Goal: Information Seeking & Learning: Learn about a topic

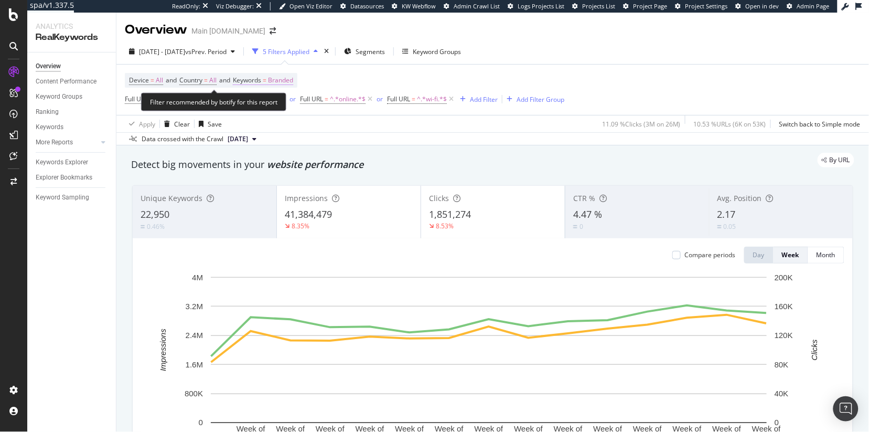
click at [278, 81] on span "Branded" at bounding box center [280, 80] width 25 height 15
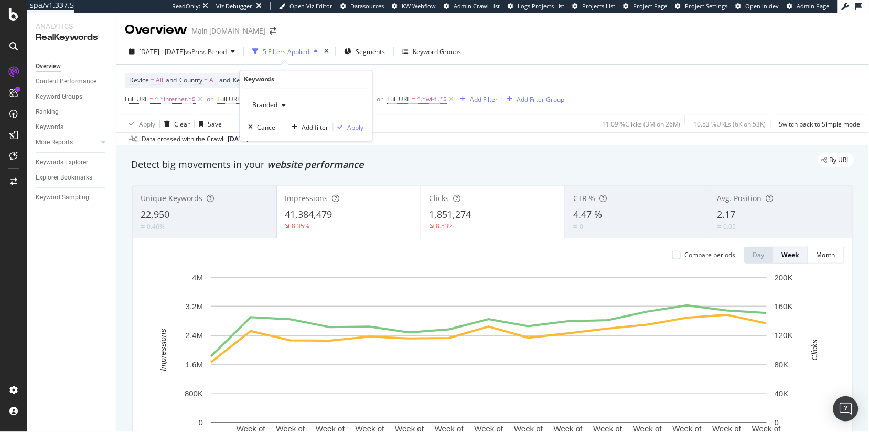
click at [279, 102] on div "button" at bounding box center [284, 105] width 13 height 6
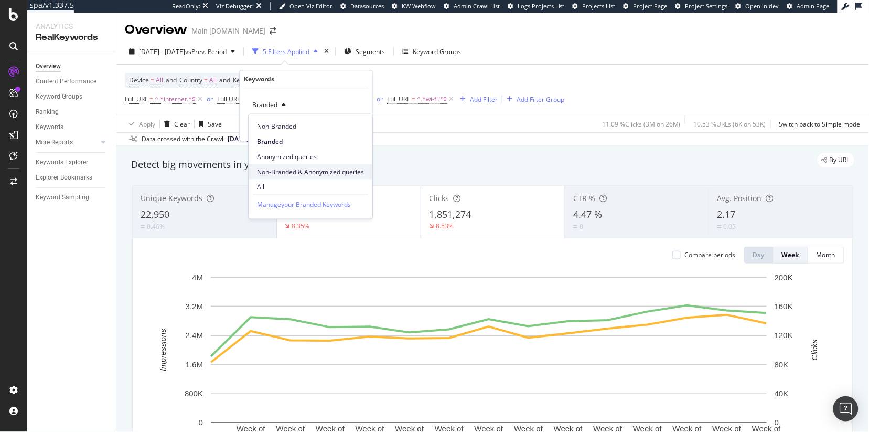
click at [312, 175] on span "Non-Branded & Anonymized queries" at bounding box center [310, 171] width 107 height 9
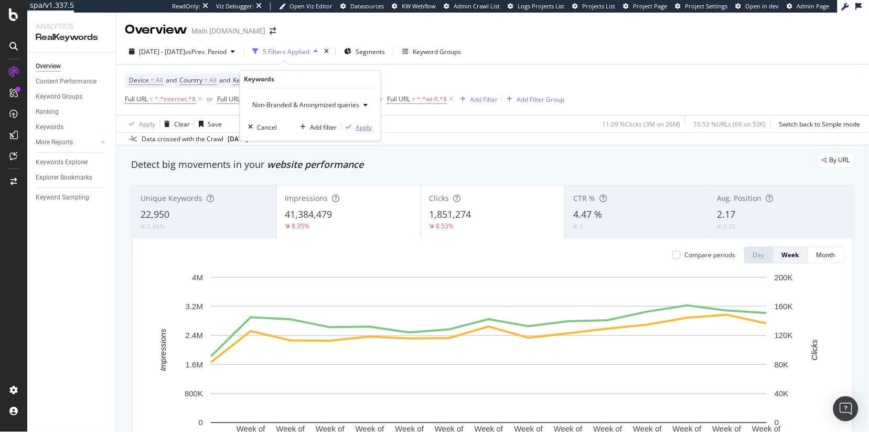
click at [350, 126] on icon "button" at bounding box center [349, 127] width 6 height 6
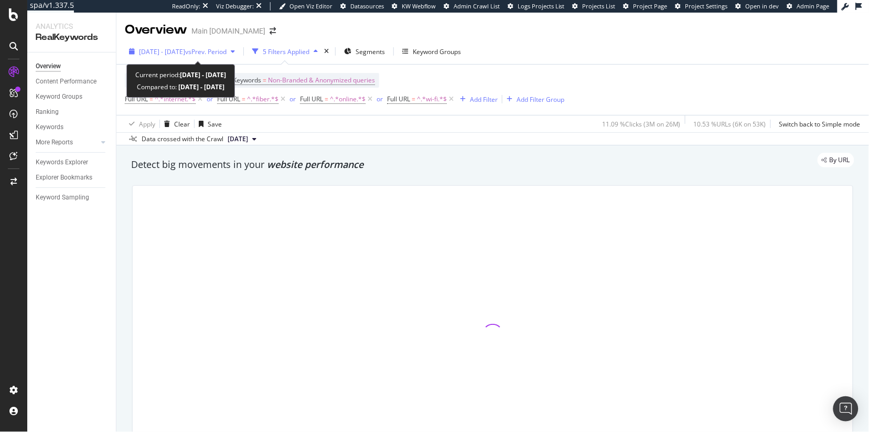
click at [170, 53] on span "2025 May. 7th - Aug. 17th" at bounding box center [162, 51] width 46 height 9
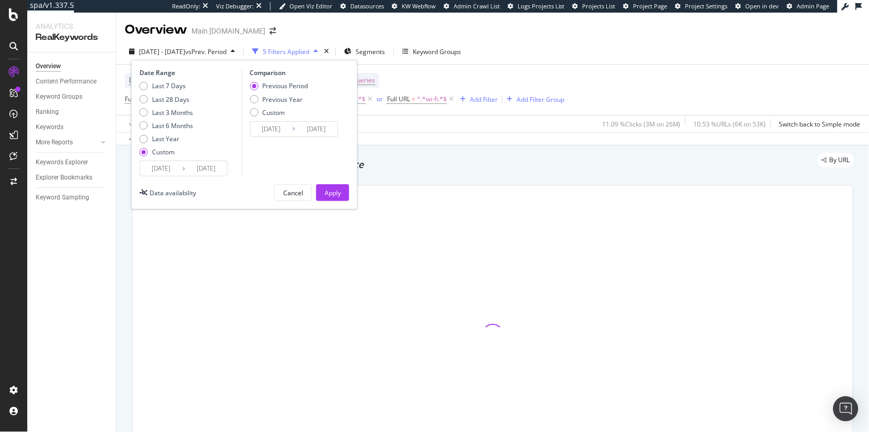
click at [153, 169] on input "[DATE]" at bounding box center [161, 168] width 42 height 15
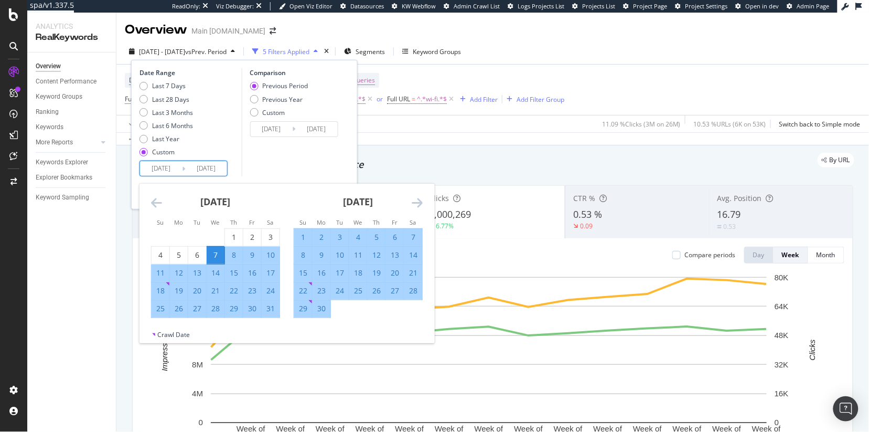
click at [157, 203] on icon "Move backward to switch to the previous month." at bounding box center [156, 202] width 11 height 13
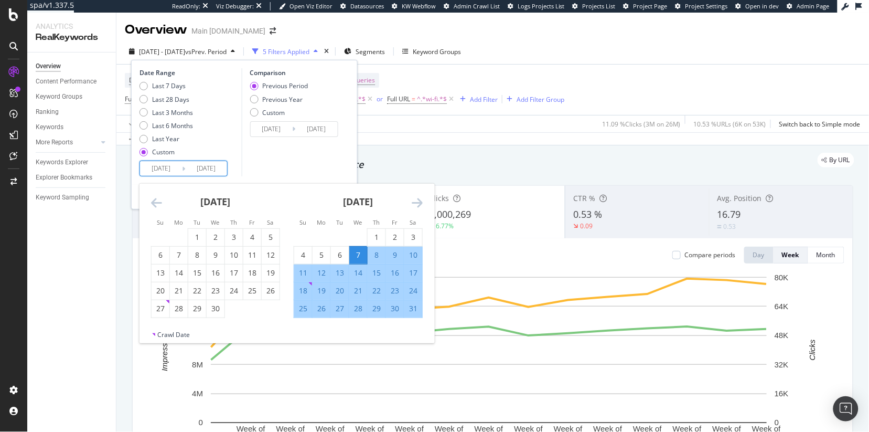
click at [157, 203] on icon "Move backward to switch to the previous month." at bounding box center [156, 202] width 11 height 13
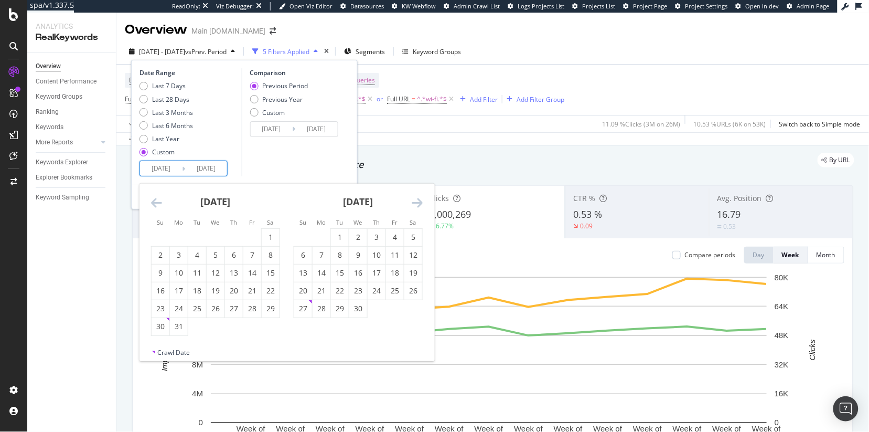
click at [157, 203] on icon "Move backward to switch to the previous month." at bounding box center [156, 202] width 11 height 13
click at [152, 207] on icon "Move backward to switch to the previous month." at bounding box center [156, 202] width 11 height 13
click at [170, 308] on div "30" at bounding box center [179, 308] width 18 height 10
type input "[DATE]"
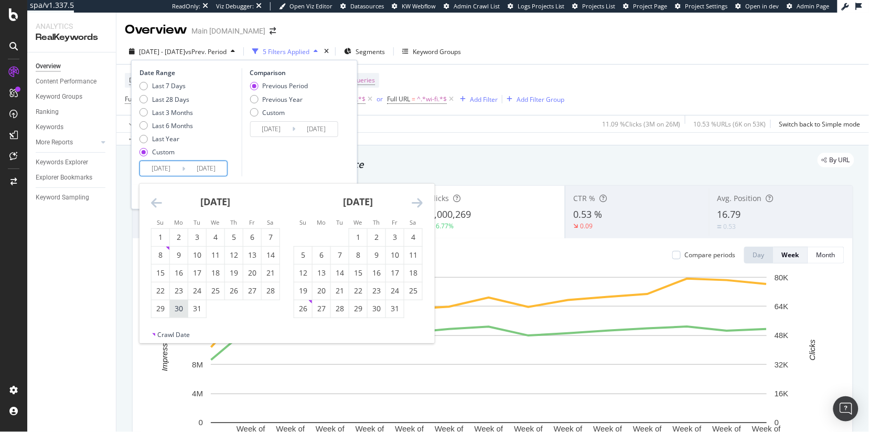
type input "2024/05/12"
type input "[DATE]"
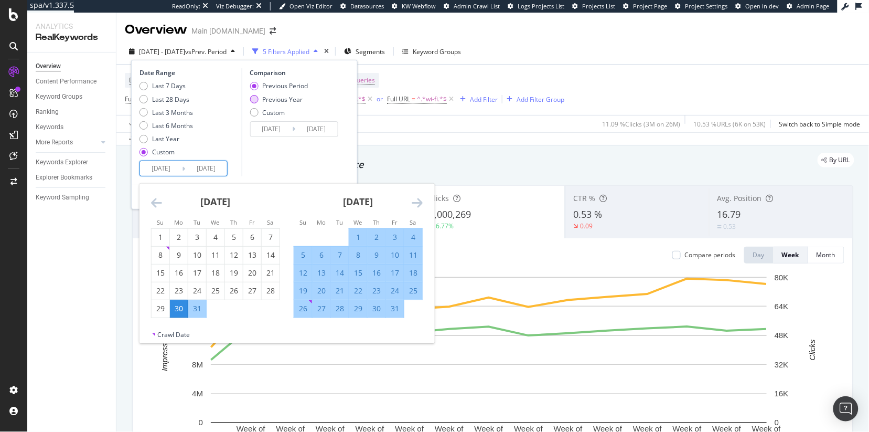
click at [290, 100] on div "Previous Year" at bounding box center [282, 99] width 40 height 9
type input "[DATE]"
type input "2024/08/18"
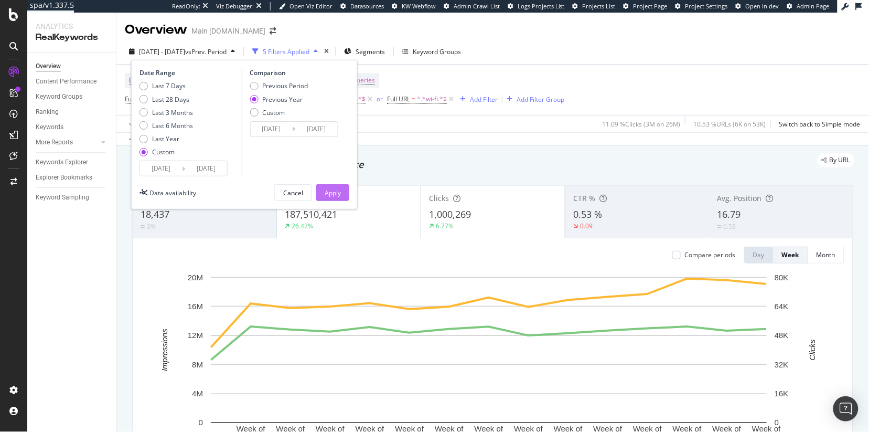
click at [335, 190] on div "Apply" at bounding box center [333, 192] width 16 height 9
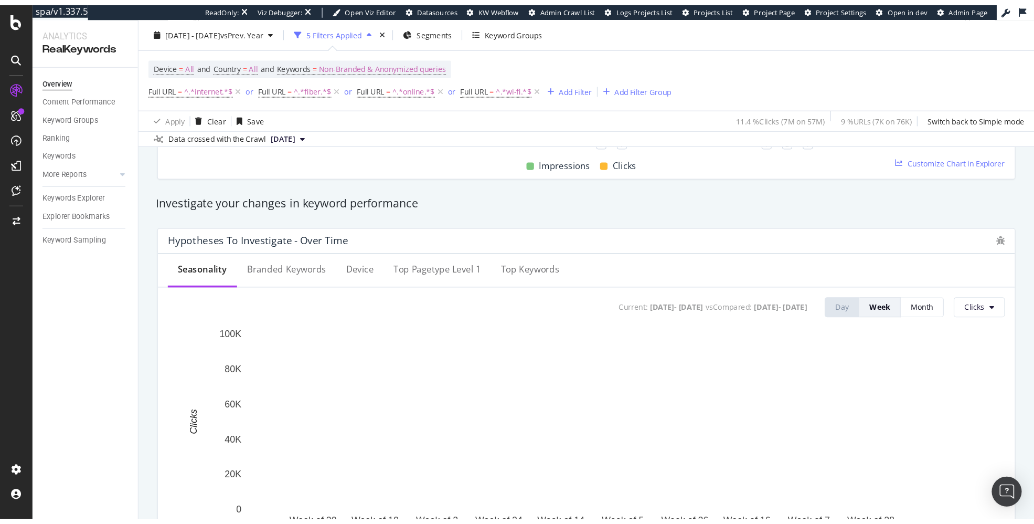
scroll to position [337, 0]
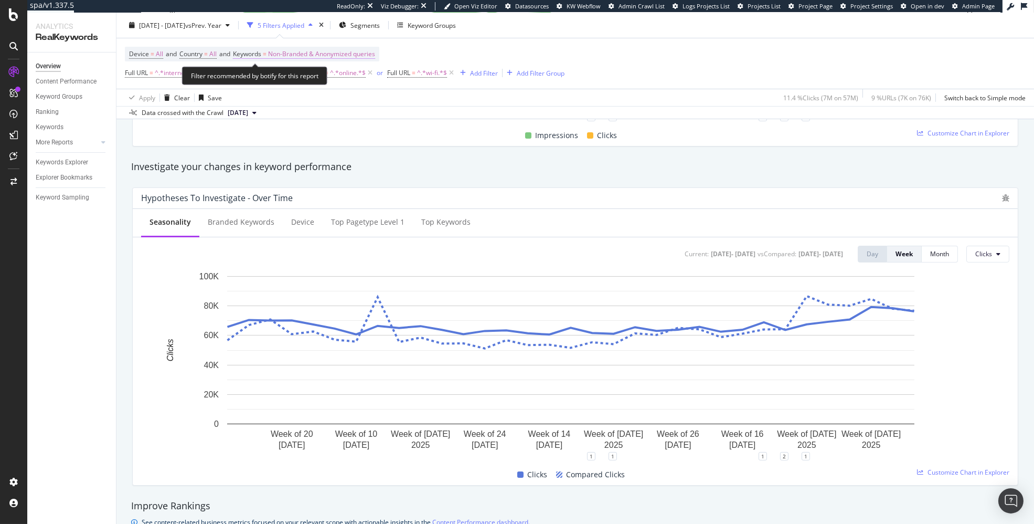
click at [299, 51] on span "Non-Branded & Anonymized queries" at bounding box center [321, 54] width 107 height 15
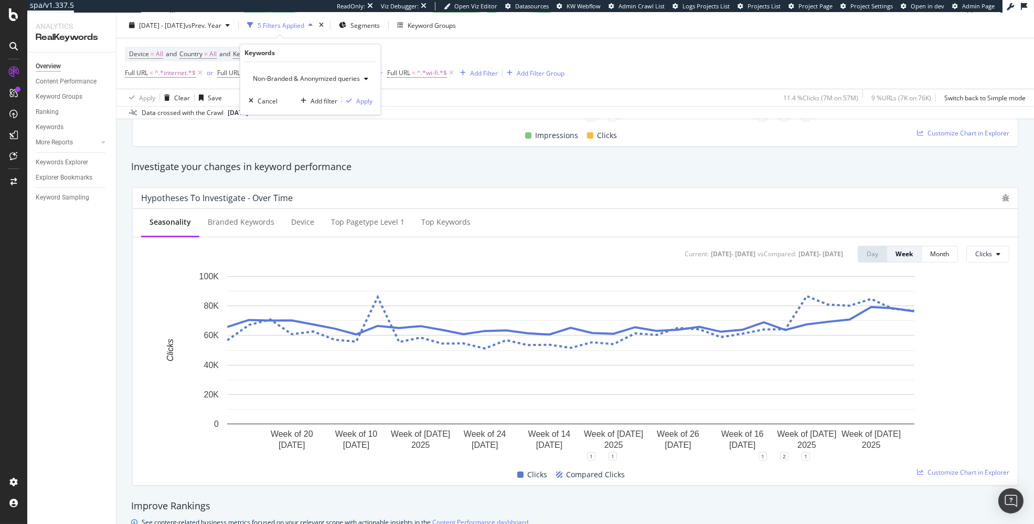
click at [291, 83] on div "Non-Branded & Anonymized queries" at bounding box center [311, 79] width 124 height 16
click at [283, 103] on span "Non-Branded" at bounding box center [312, 99] width 110 height 9
click at [361, 104] on div "Apply" at bounding box center [356, 101] width 16 height 9
click at [361, 104] on div "Apply Clear Save 11.4 % Clicks ( 7M on 57M ) 9 % URLs ( 7K on 76K ) Switch back…" at bounding box center [575, 97] width 918 height 17
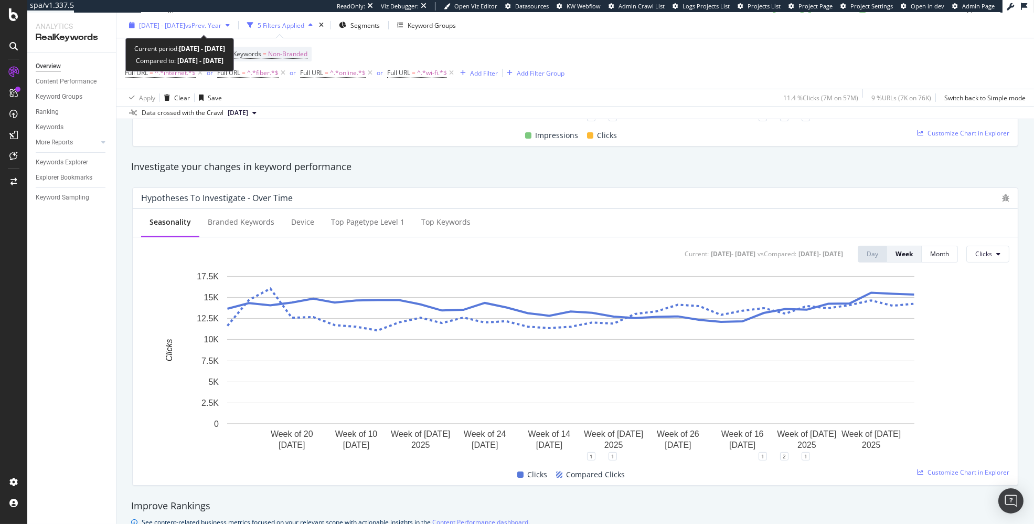
click at [185, 23] on span "2024 Dec. 30th - 2025 Aug. 17th" at bounding box center [162, 24] width 46 height 9
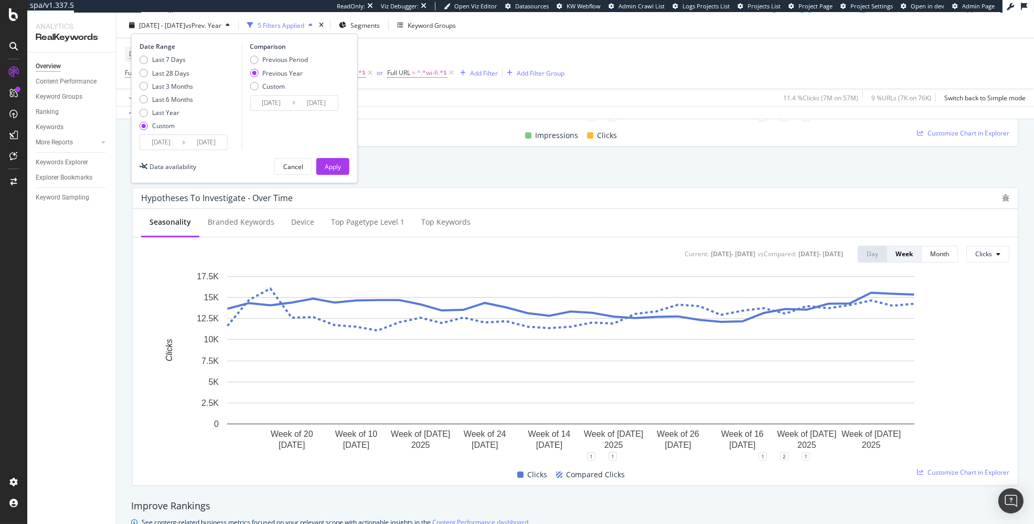
click at [215, 150] on div "Date Range Last 7 Days Last 28 Days Last 3 Months Last 6 Months Last Year Custo…" at bounding box center [244, 109] width 227 height 150
click at [218, 142] on input "2025/08/17" at bounding box center [206, 142] width 42 height 15
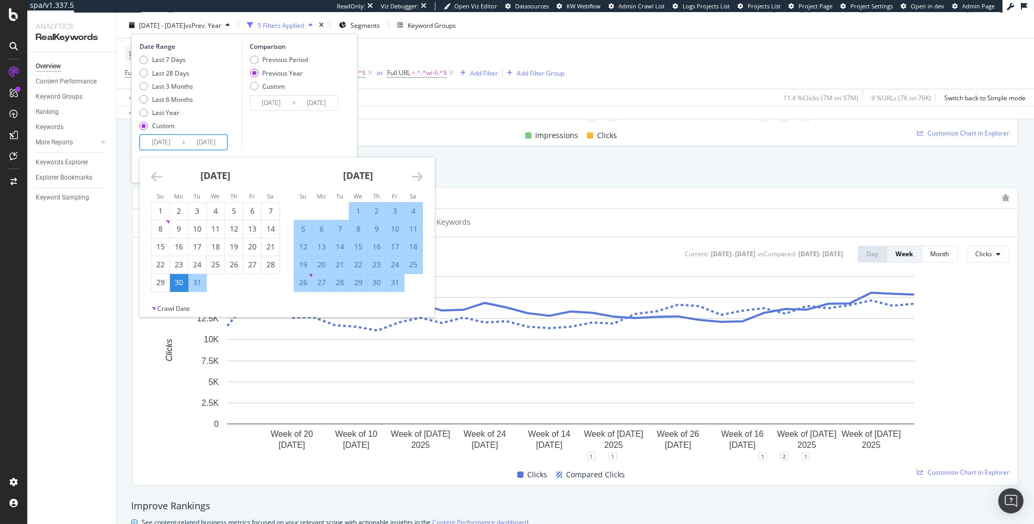
click at [414, 174] on icon "Move forward to switch to the next month." at bounding box center [417, 176] width 11 height 13
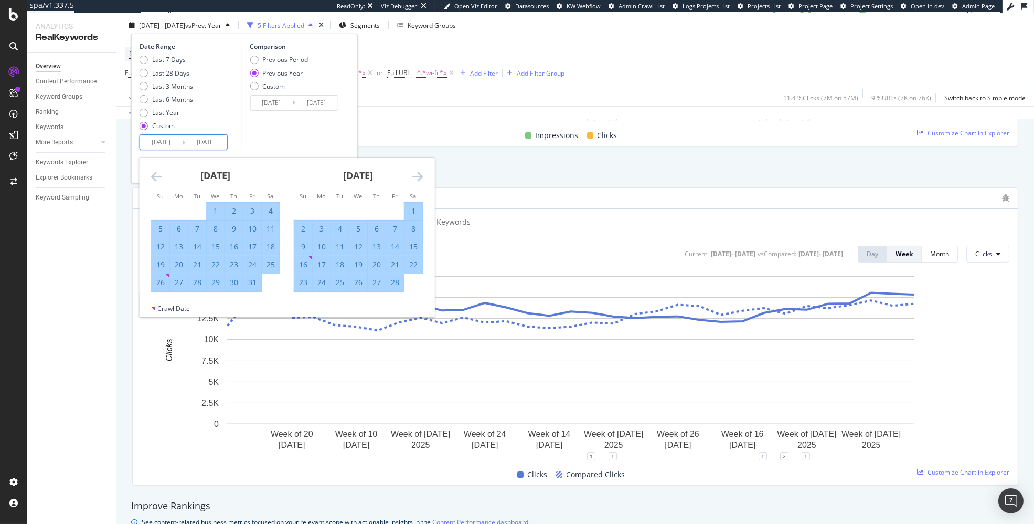
click at [414, 174] on icon "Move forward to switch to the next month." at bounding box center [417, 176] width 11 height 13
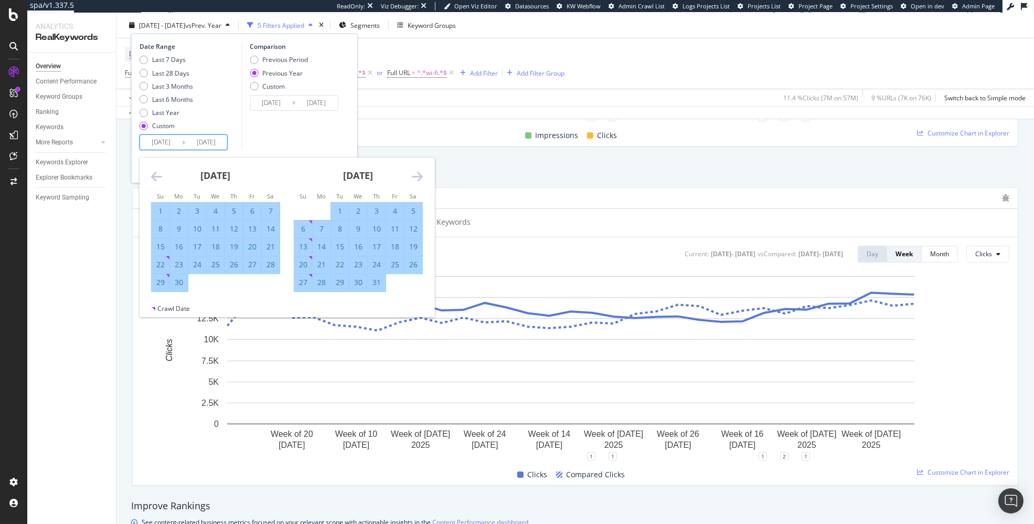
click at [414, 174] on icon "Move forward to switch to the next month." at bounding box center [417, 176] width 11 height 13
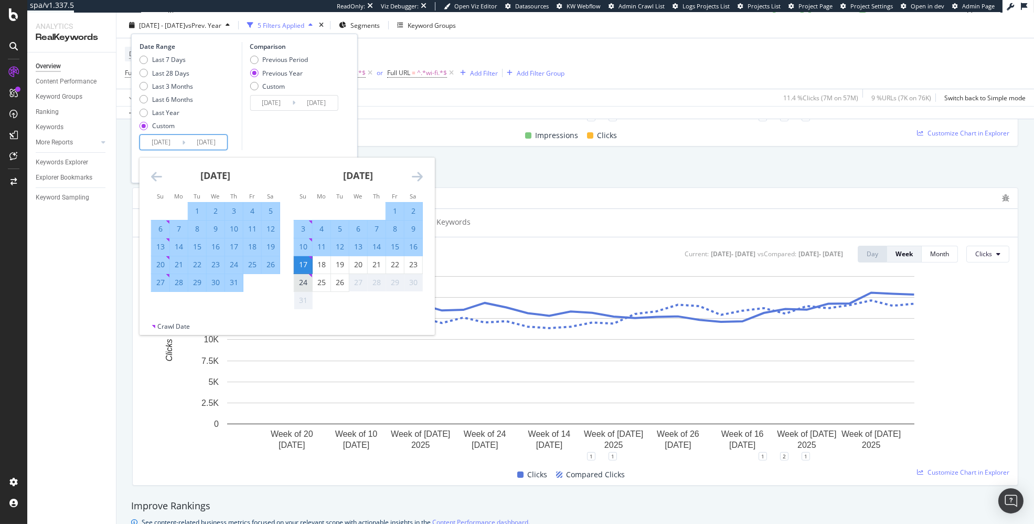
click at [308, 286] on div "24" at bounding box center [303, 282] width 18 height 10
type input "[DATE]"
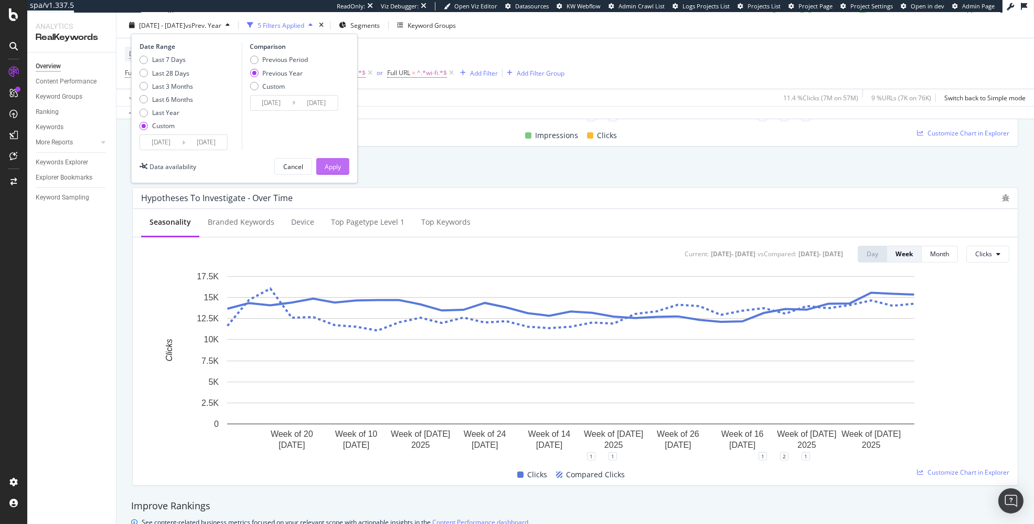
click at [325, 167] on div "Apply" at bounding box center [333, 166] width 16 height 9
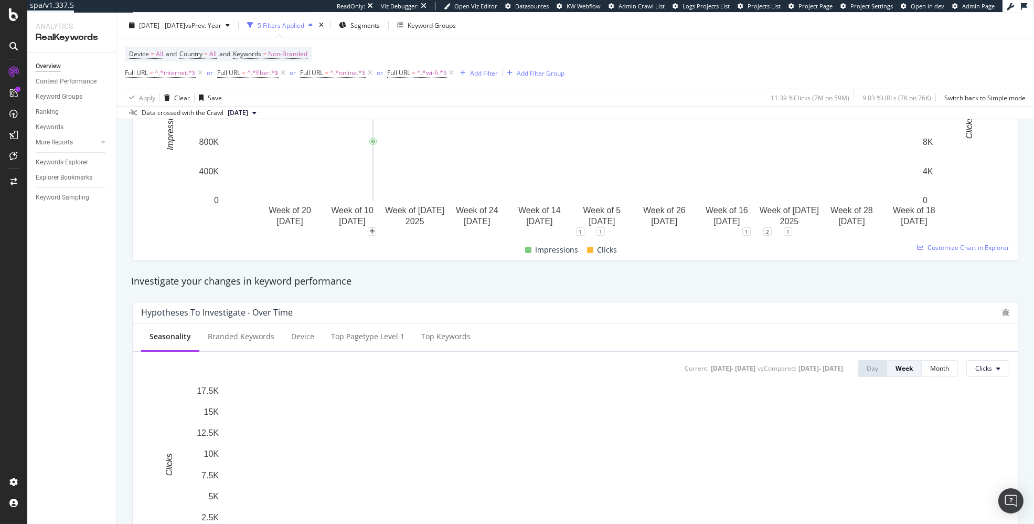
scroll to position [301, 0]
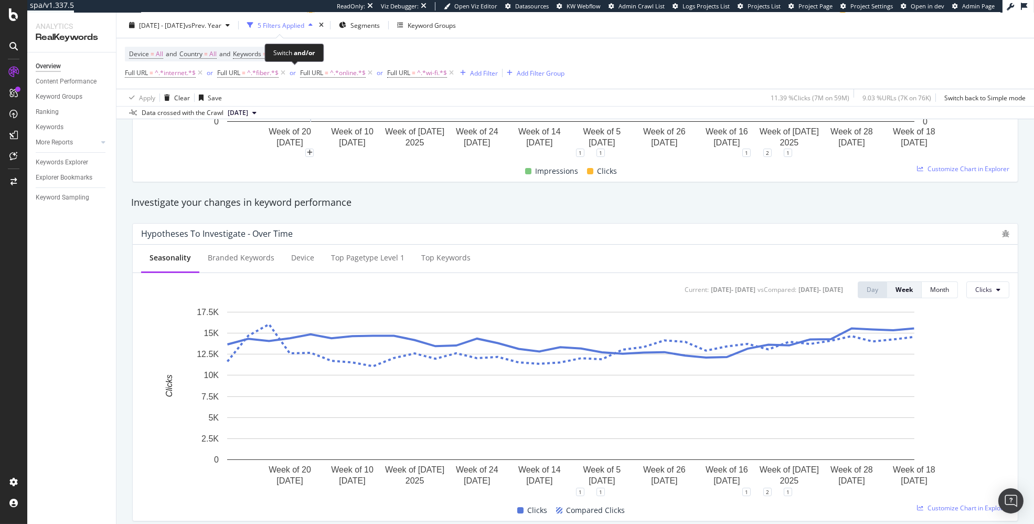
click at [285, 52] on div "Switch and/or" at bounding box center [293, 52] width 41 height 9
click at [354, 49] on div "Device = All and Country = All and Keywords = Non-Branded Full URL = ^.*interne…" at bounding box center [345, 64] width 440 height 34
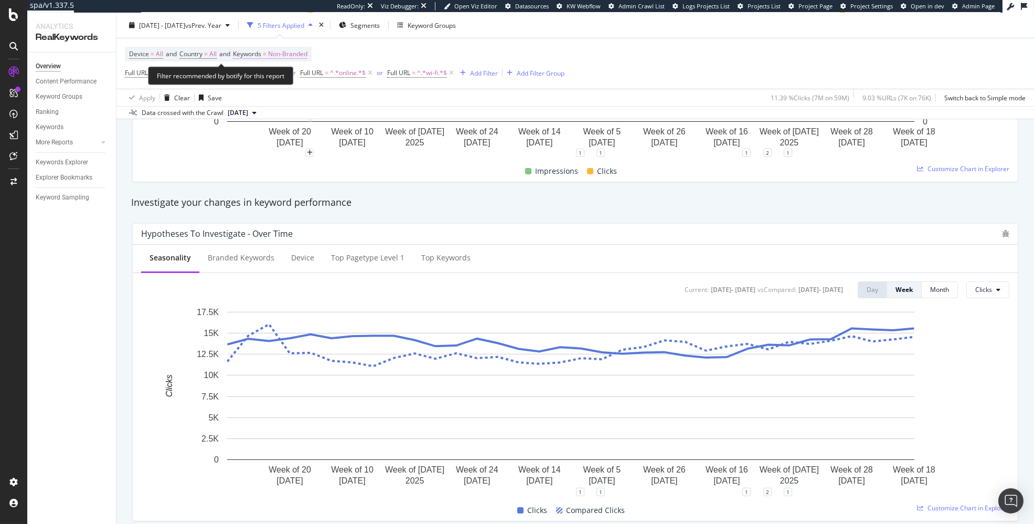
click at [298, 48] on span "Non-Branded" at bounding box center [287, 54] width 39 height 15
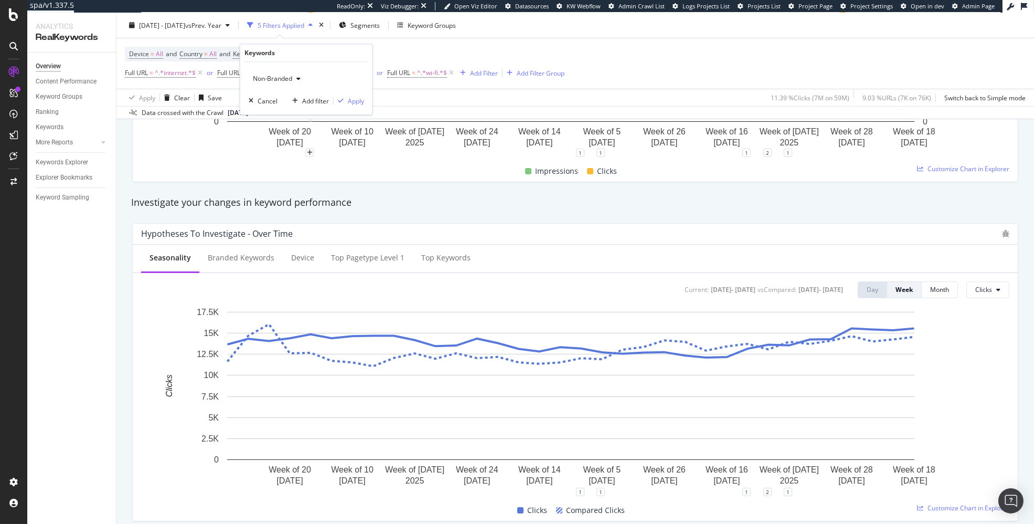
click at [261, 72] on div "Non-Branded" at bounding box center [277, 79] width 56 height 16
click at [262, 112] on span "Branded" at bounding box center [310, 114] width 107 height 9
click at [348, 101] on div "Apply" at bounding box center [356, 101] width 16 height 9
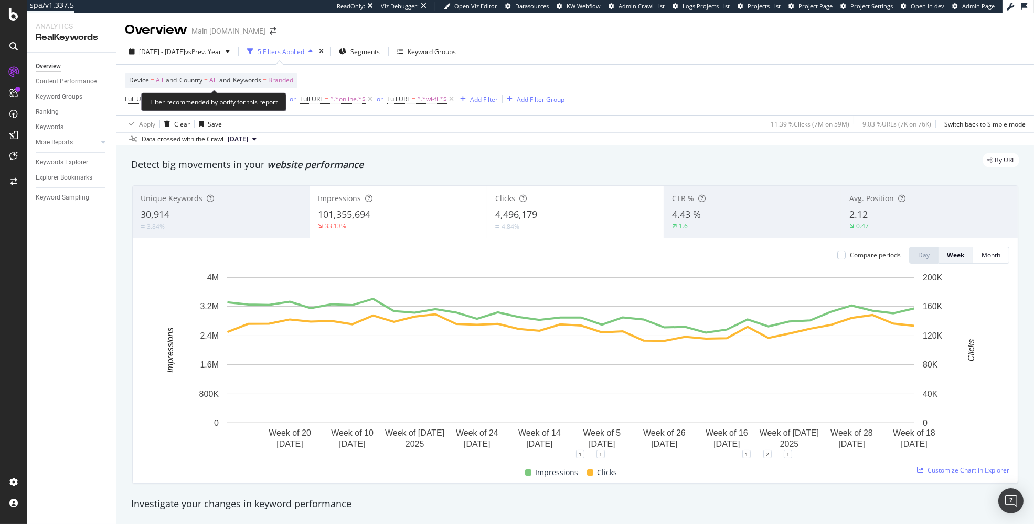
click at [273, 76] on span "Keywords = Branded" at bounding box center [263, 80] width 60 height 9
click at [290, 105] on div "button" at bounding box center [284, 105] width 13 height 6
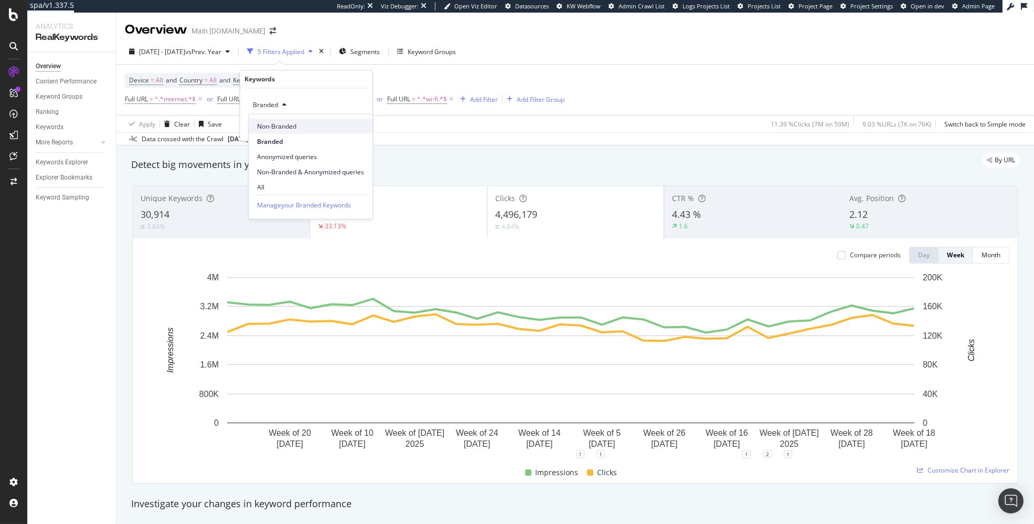
click at [296, 128] on span "Non-Branded" at bounding box center [310, 125] width 107 height 9
click at [370, 124] on div "Non-Branded Cancel Add filter Apply" at bounding box center [306, 114] width 132 height 52
click at [358, 127] on div "Apply" at bounding box center [356, 127] width 16 height 9
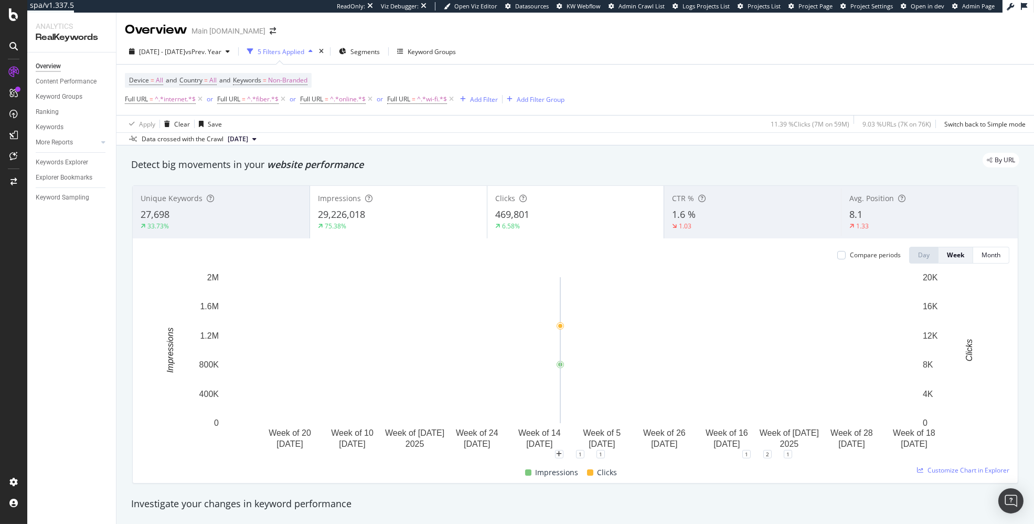
scroll to position [2, 0]
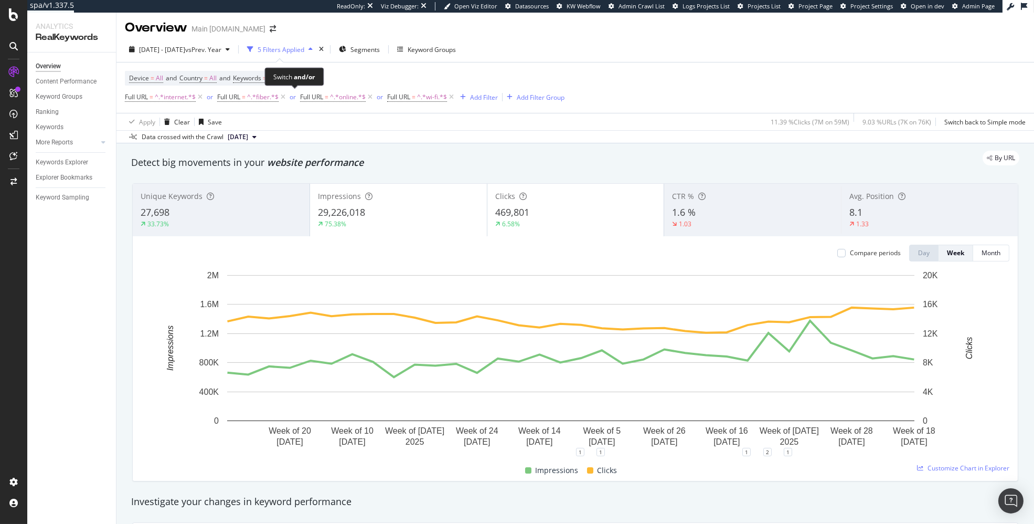
click at [281, 78] on div "Switch and/or" at bounding box center [293, 76] width 41 height 9
click at [365, 77] on div "Device = All and Country = All and Keywords = Non-Branded Full URL = ^.*interne…" at bounding box center [345, 88] width 440 height 34
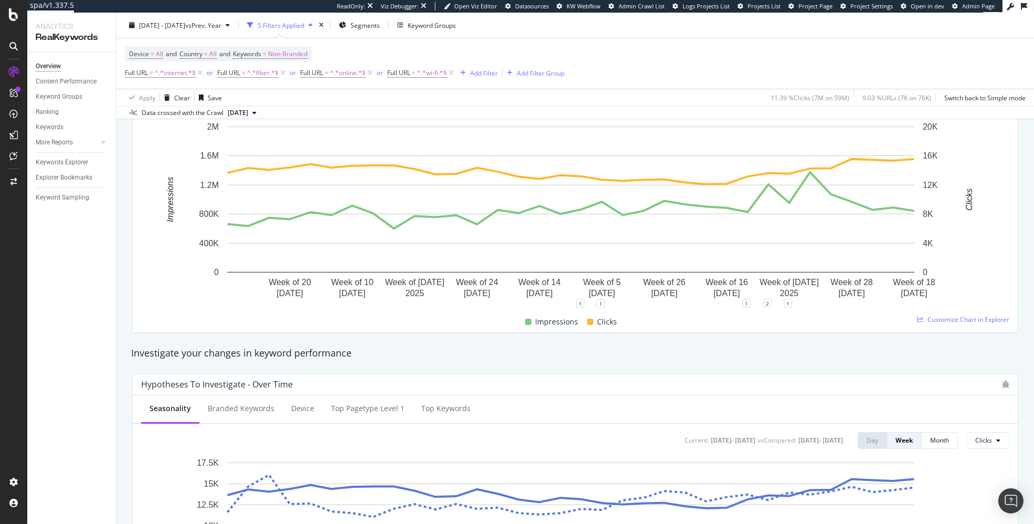
scroll to position [231, 0]
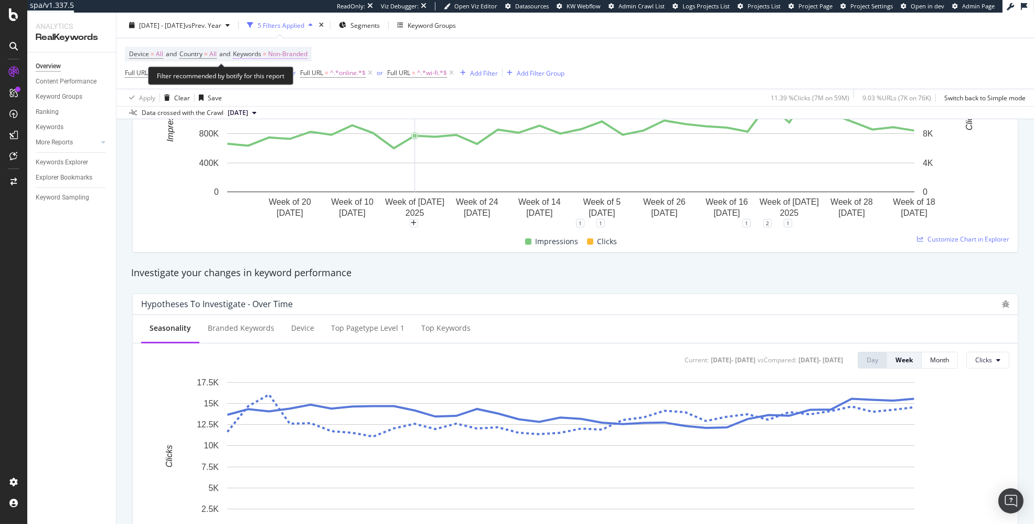
click at [300, 56] on span "Non-Branded" at bounding box center [287, 54] width 39 height 15
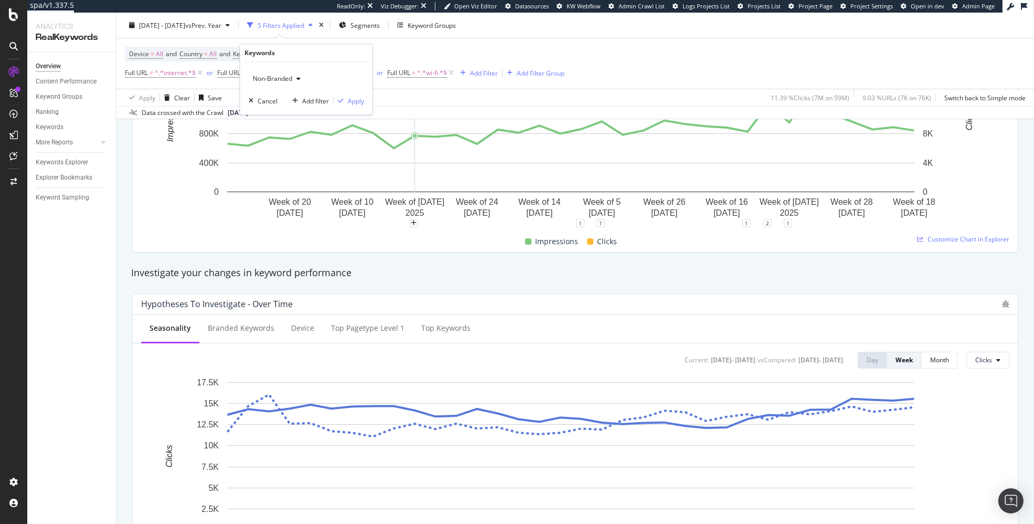
click at [282, 76] on span "Non-Branded" at bounding box center [271, 78] width 44 height 9
click at [307, 144] on span "Non-Branded & Anonymized queries" at bounding box center [310, 145] width 107 height 9
click at [364, 102] on div "Apply" at bounding box center [364, 101] width 16 height 9
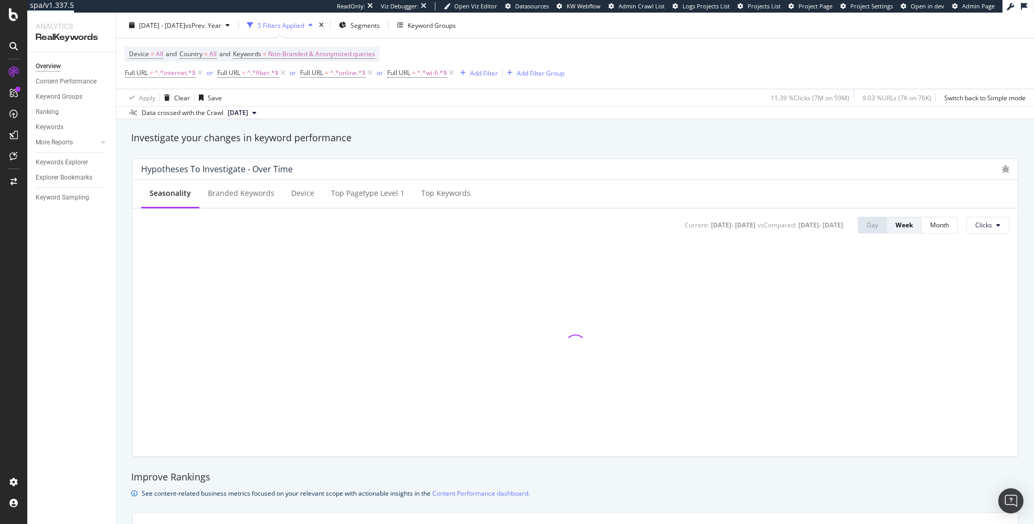
scroll to position [365, 0]
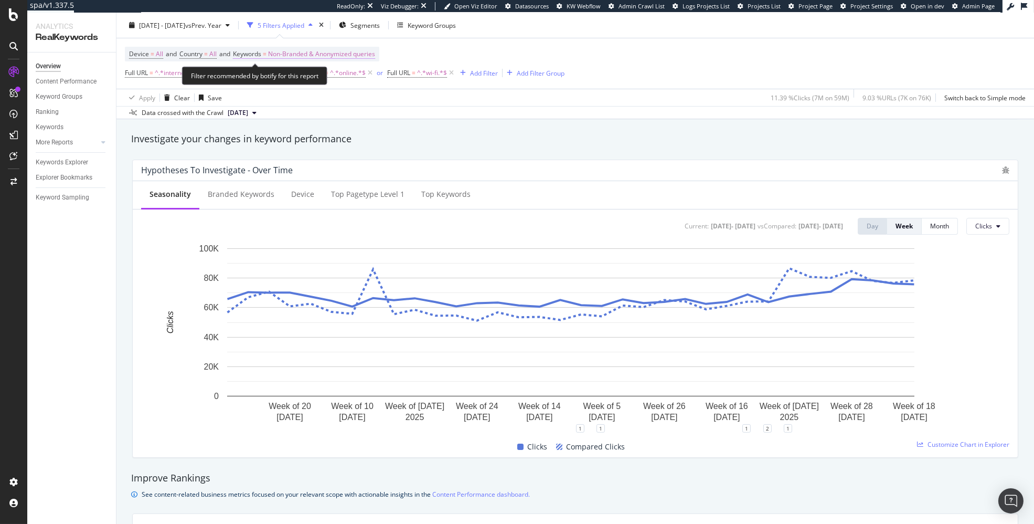
click at [317, 60] on span "Non-Branded & Anonymized queries" at bounding box center [321, 54] width 107 height 15
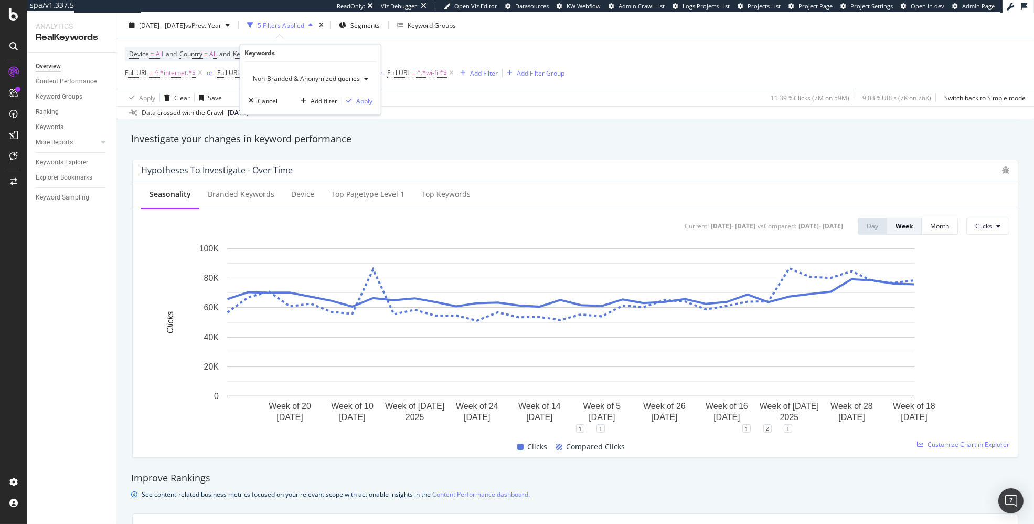
click at [311, 75] on span "Non-Branded & Anonymized queries" at bounding box center [304, 78] width 111 height 9
click at [290, 99] on span "Non-Branded" at bounding box center [312, 99] width 110 height 9
click at [346, 103] on div "button" at bounding box center [341, 101] width 14 height 6
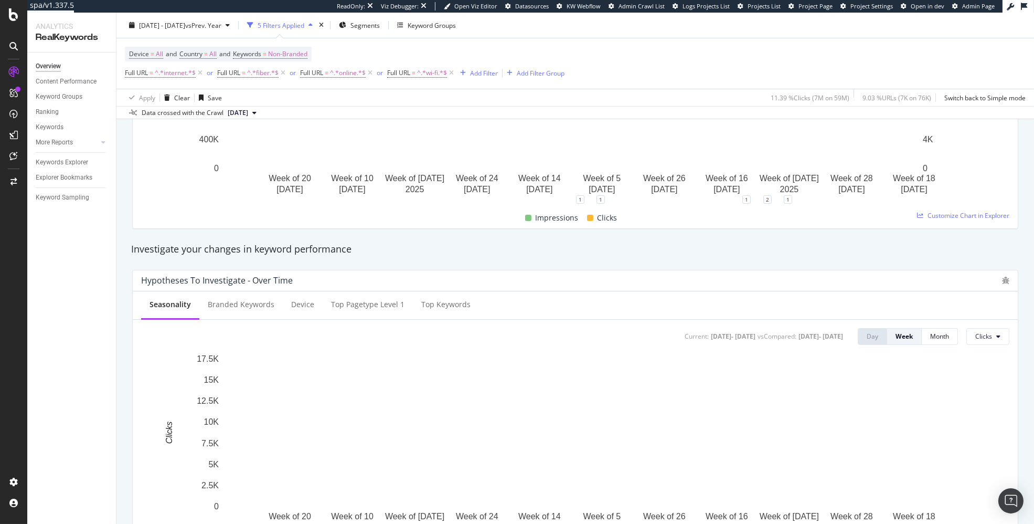
scroll to position [208, 0]
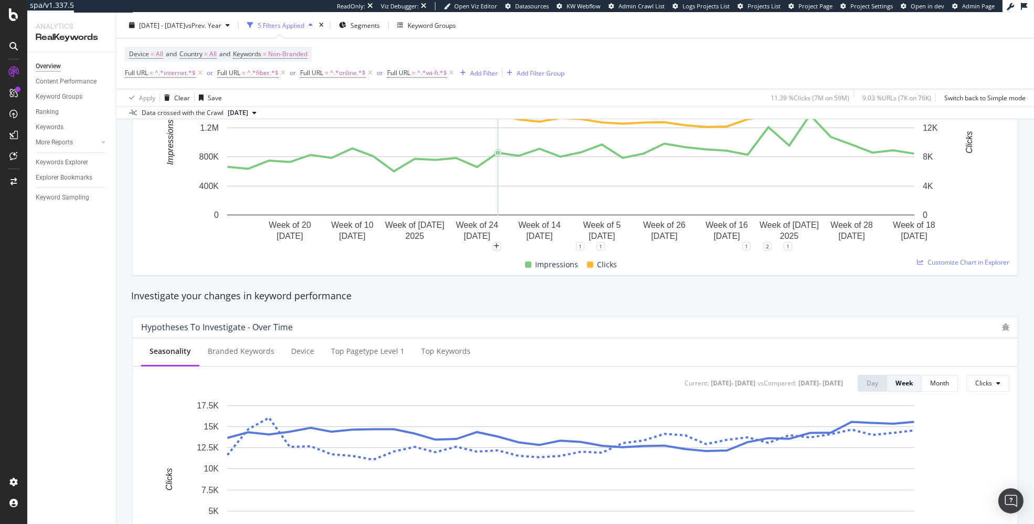
click at [681, 76] on div "Device = All and Country = All and Keywords = Non-Branded Full URL = ^.*interne…" at bounding box center [575, 63] width 901 height 50
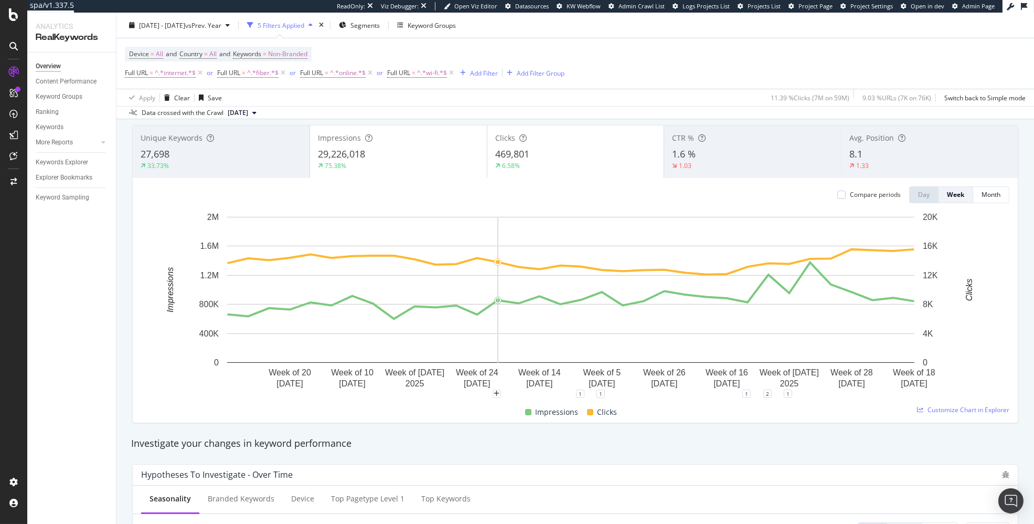
scroll to position [3, 0]
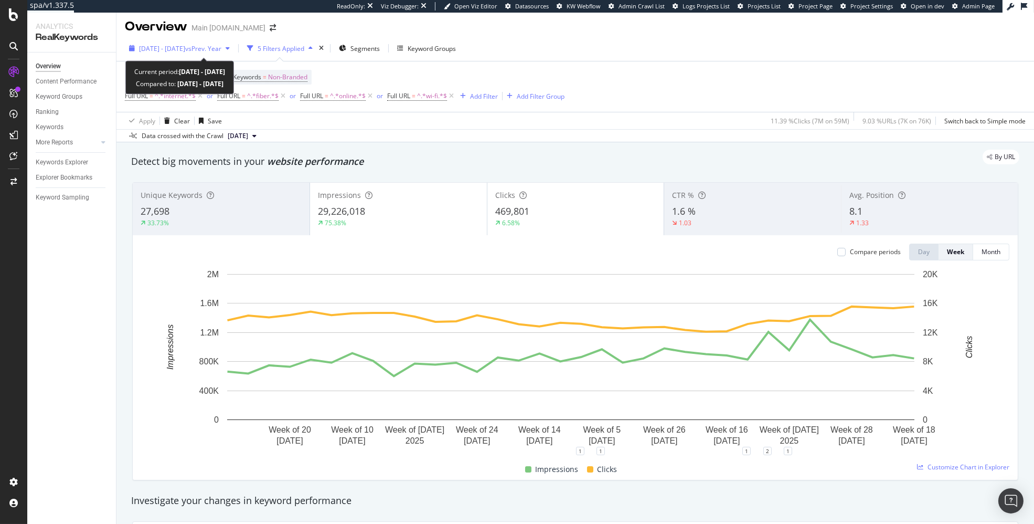
click at [153, 47] on span "[DATE] - [DATE]" at bounding box center [162, 48] width 46 height 9
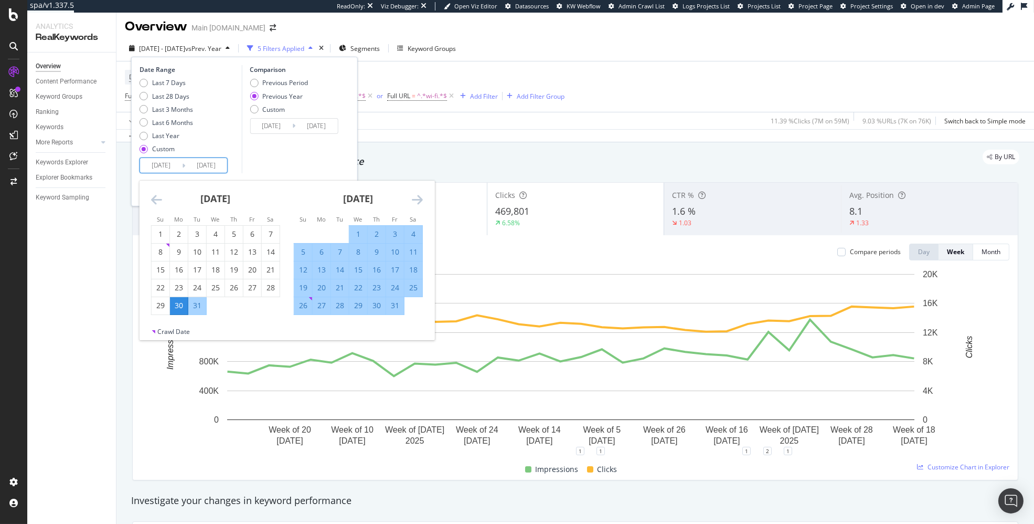
click at [166, 165] on input "[DATE]" at bounding box center [161, 165] width 42 height 15
click at [414, 198] on icon "Move forward to switch to the next month." at bounding box center [417, 199] width 11 height 13
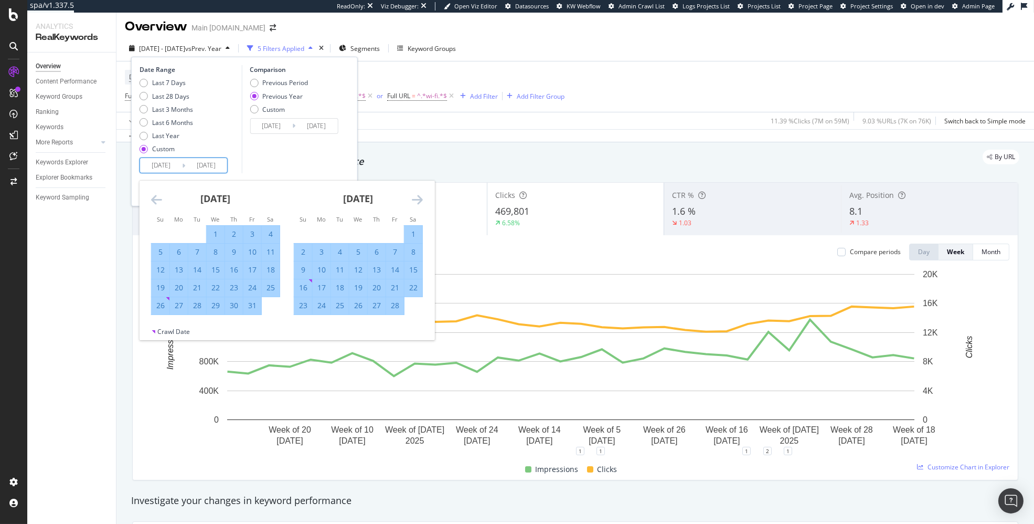
click at [414, 198] on icon "Move forward to switch to the next month." at bounding box center [417, 199] width 11 height 13
click at [185, 253] on div "5" at bounding box center [179, 252] width 18 height 10
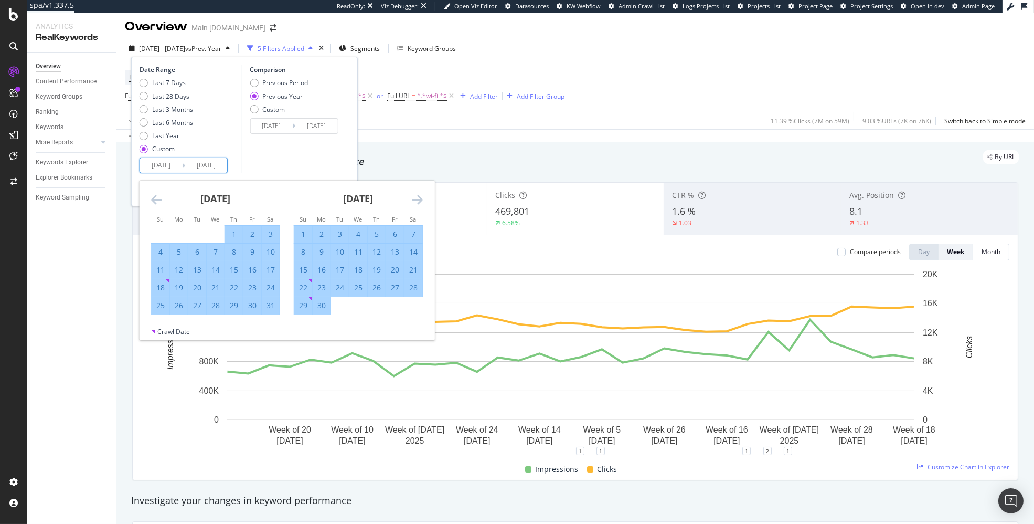
type input "[DATE]"
click at [331, 166] on div "Comparison Previous Period Previous Year Custom [DATE] Navigate forward to inte…" at bounding box center [291, 119] width 100 height 108
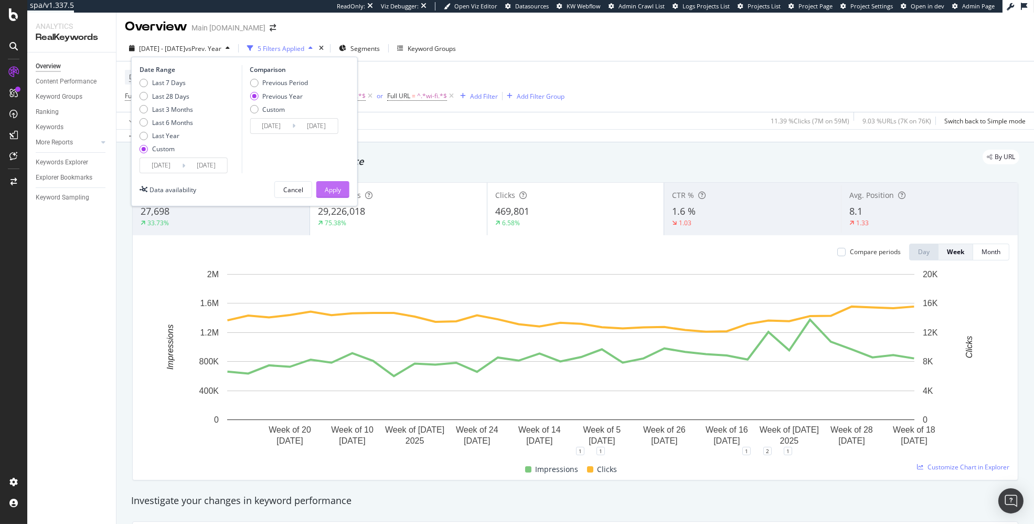
click at [344, 195] on button "Apply" at bounding box center [332, 189] width 33 height 17
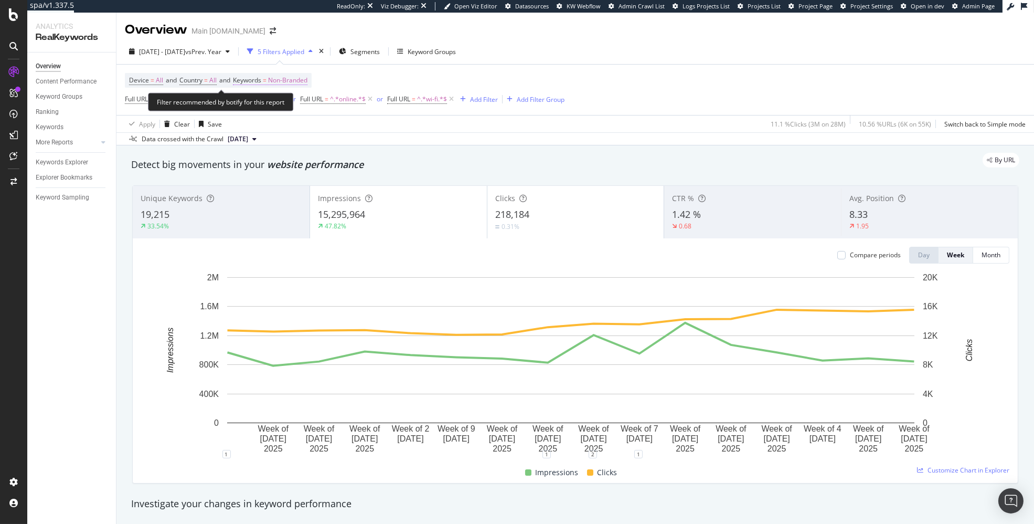
click at [295, 78] on span "Non-Branded" at bounding box center [287, 80] width 39 height 15
click at [270, 108] on span "Non-Branded" at bounding box center [271, 104] width 44 height 9
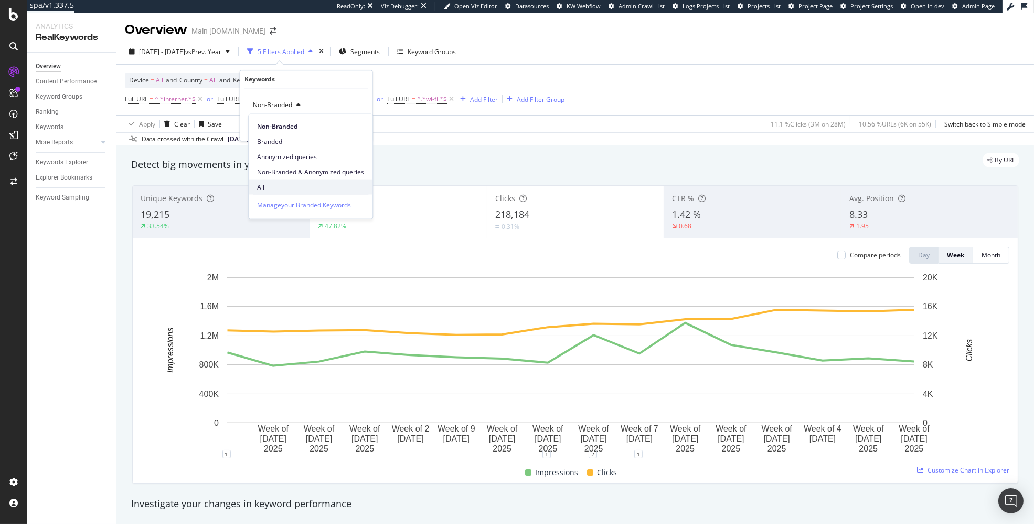
click at [268, 189] on span "All" at bounding box center [310, 186] width 107 height 9
click at [356, 131] on div "Apply" at bounding box center [356, 127] width 16 height 9
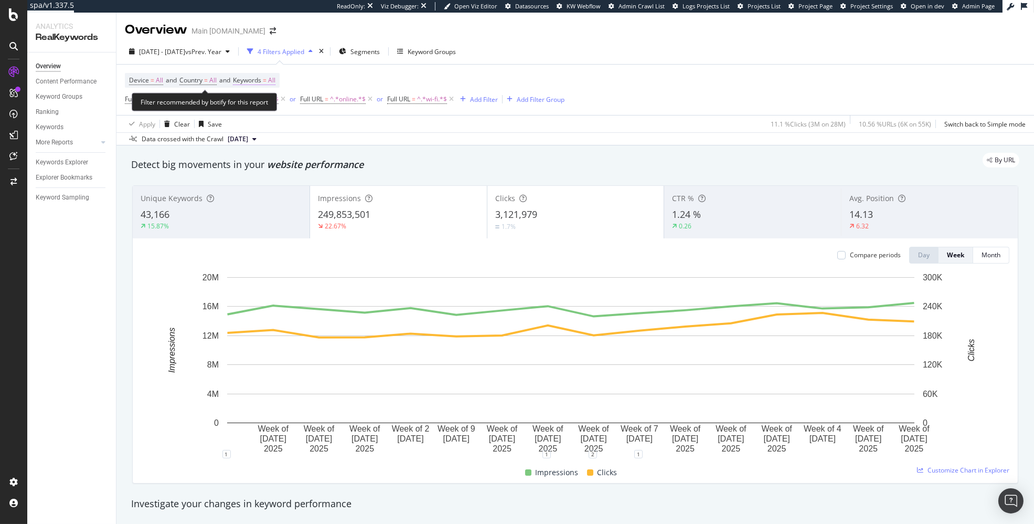
click at [268, 81] on span "Keywords = All" at bounding box center [254, 80] width 42 height 9
click at [265, 102] on icon "button" at bounding box center [266, 105] width 4 height 6
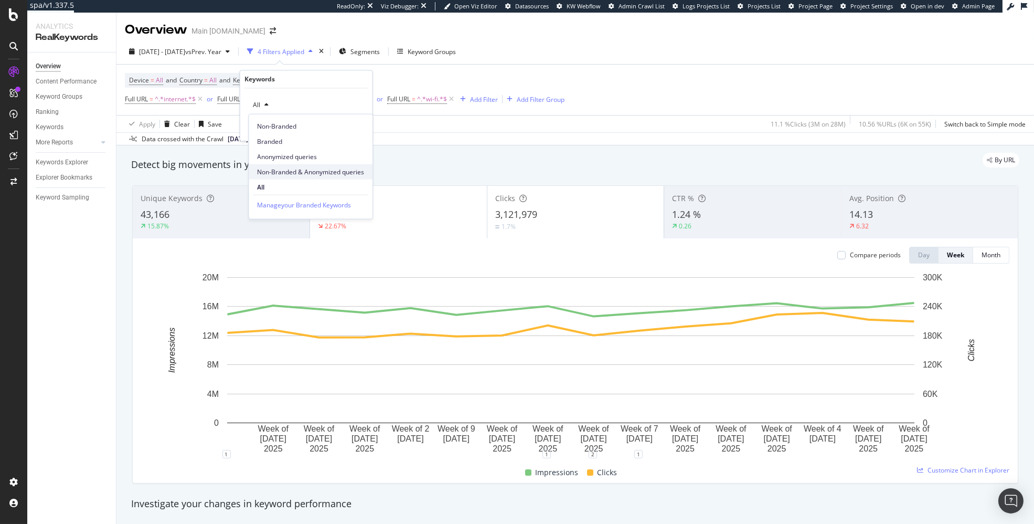
click at [291, 173] on span "Non-Branded & Anonymized queries" at bounding box center [310, 171] width 107 height 9
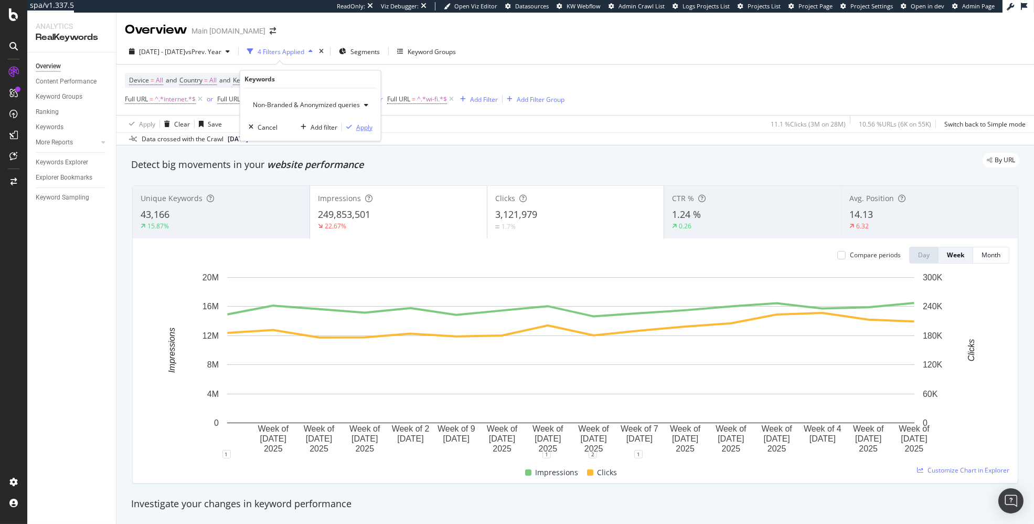
click at [357, 124] on div "Apply" at bounding box center [364, 127] width 16 height 9
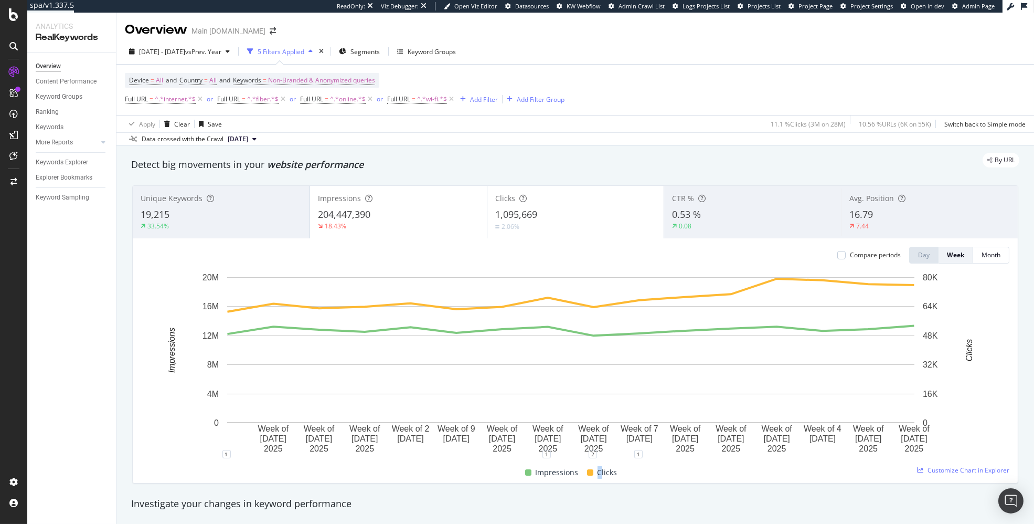
drag, startPoint x: 593, startPoint y: 475, endPoint x: 599, endPoint y: 475, distance: 5.8
click at [599, 475] on div "Clicks" at bounding box center [602, 472] width 39 height 13
drag, startPoint x: 599, startPoint y: 475, endPoint x: 576, endPoint y: 475, distance: 23.1
click at [583, 475] on div "Clicks" at bounding box center [602, 472] width 39 height 13
drag, startPoint x: 546, startPoint y: 474, endPoint x: 525, endPoint y: 474, distance: 20.5
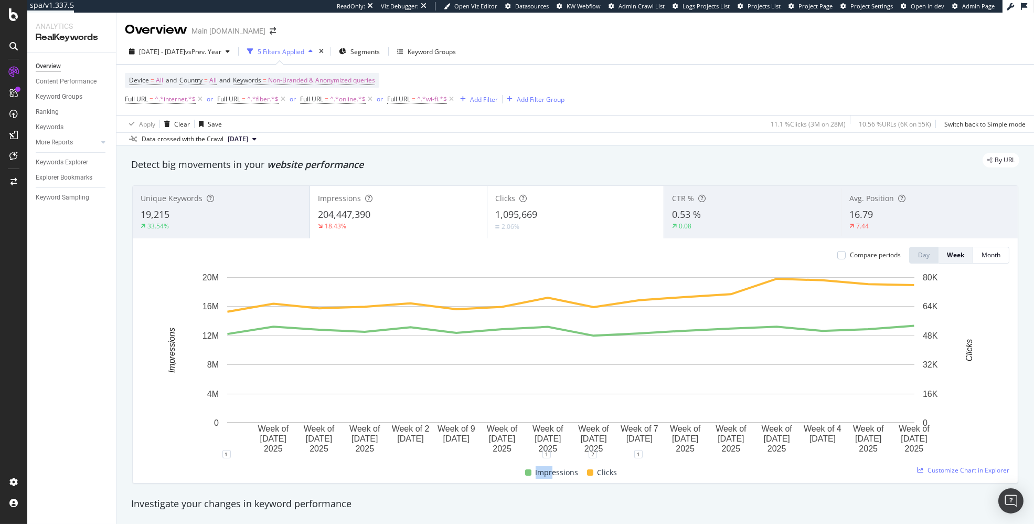
click at [525, 474] on div "Impressions" at bounding box center [552, 472] width 62 height 13
click at [461, 473] on div "Impressions Clicks" at bounding box center [571, 472] width 868 height 20
click at [380, 54] on span "Segments" at bounding box center [364, 51] width 29 height 9
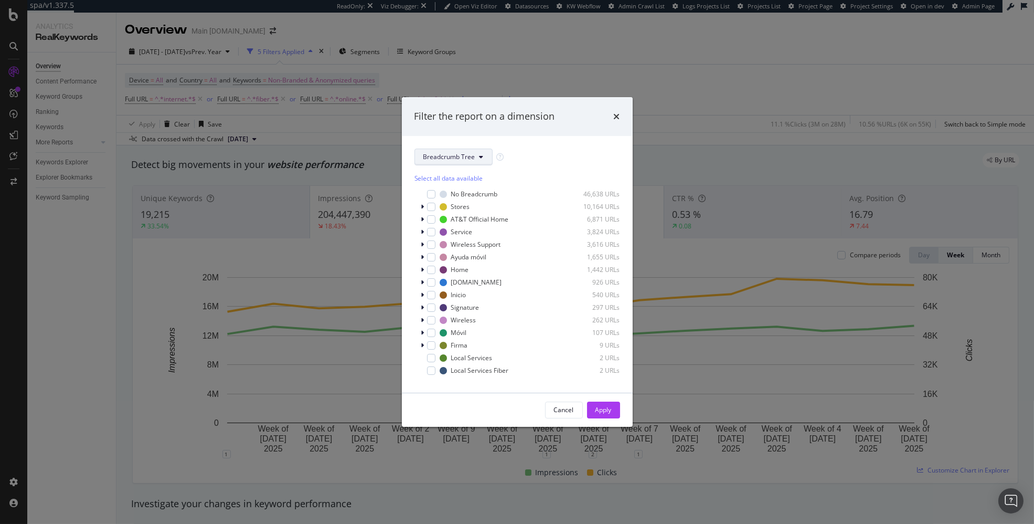
click at [444, 163] on button "Breadcrumb Tree" at bounding box center [453, 156] width 78 height 17
click at [436, 231] on span "speedworkers_cache_behaviors" at bounding box center [469, 233] width 93 height 9
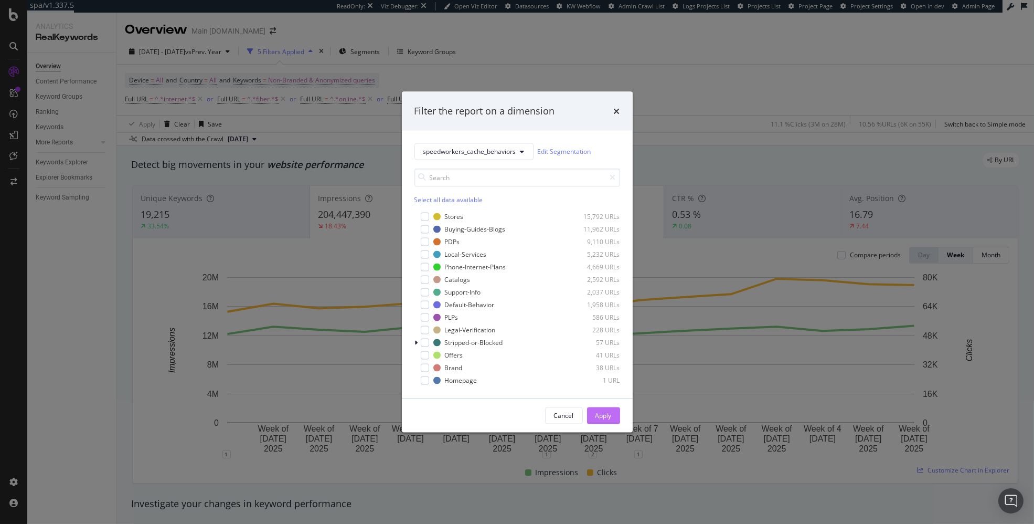
click at [600, 418] on div "Apply" at bounding box center [603, 415] width 16 height 9
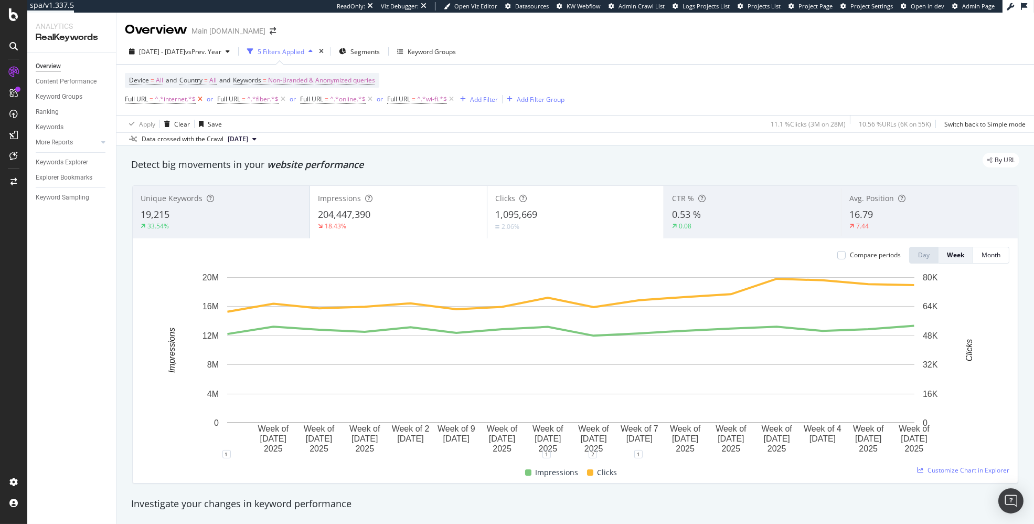
click at [198, 98] on icon at bounding box center [200, 99] width 9 height 10
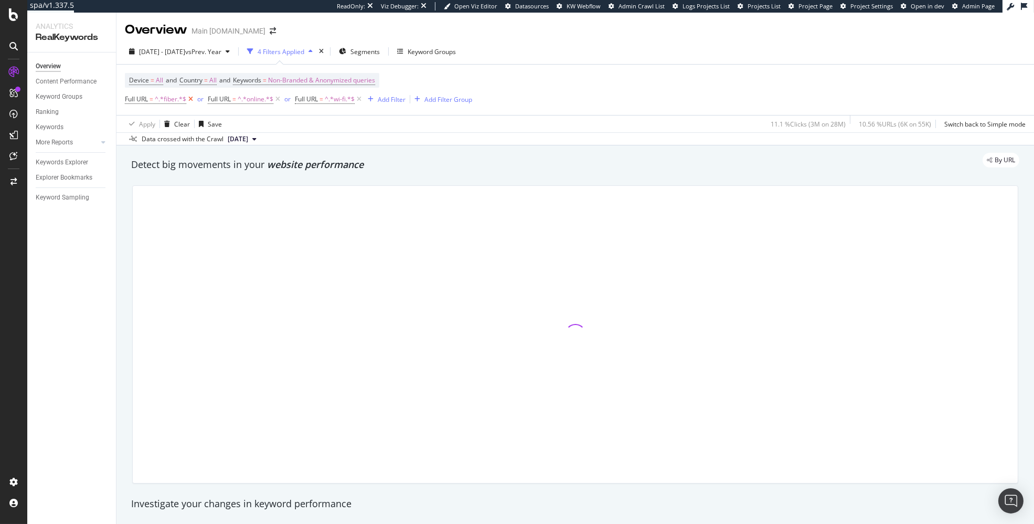
click at [190, 101] on icon at bounding box center [190, 99] width 9 height 10
click at [190, 101] on icon at bounding box center [194, 99] width 9 height 10
click at [190, 101] on icon at bounding box center [189, 99] width 9 height 10
click at [448, 111] on div "Device = All and Country = All and Keywords = Non-Branded & Anonymized queries …" at bounding box center [575, 89] width 901 height 49
click at [368, 52] on span "Segments" at bounding box center [352, 51] width 29 height 9
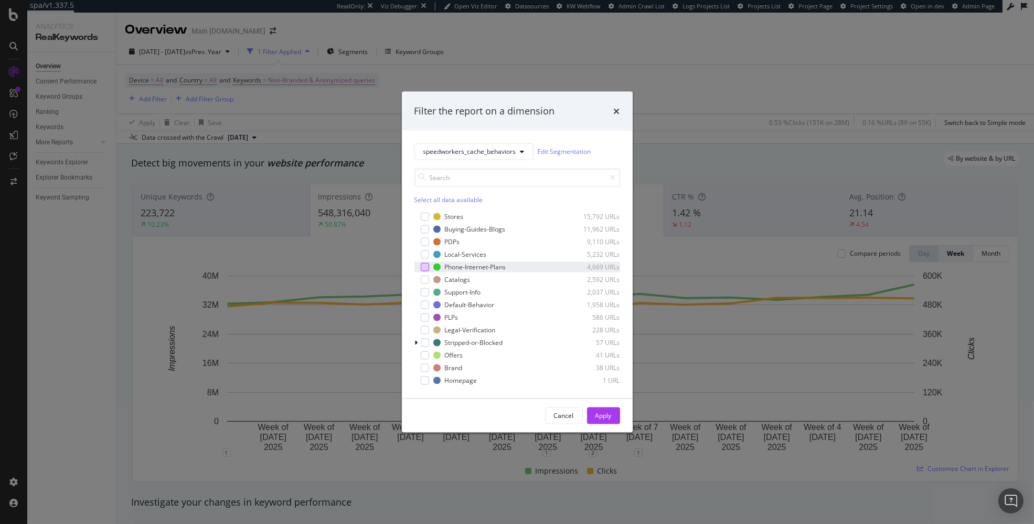
click at [425, 266] on div "modal" at bounding box center [425, 266] width 8 height 8
click at [425, 243] on div "modal" at bounding box center [425, 241] width 8 height 8
click at [424, 320] on div "modal" at bounding box center [425, 317] width 8 height 8
click at [569, 418] on div "Cancel" at bounding box center [564, 415] width 20 height 9
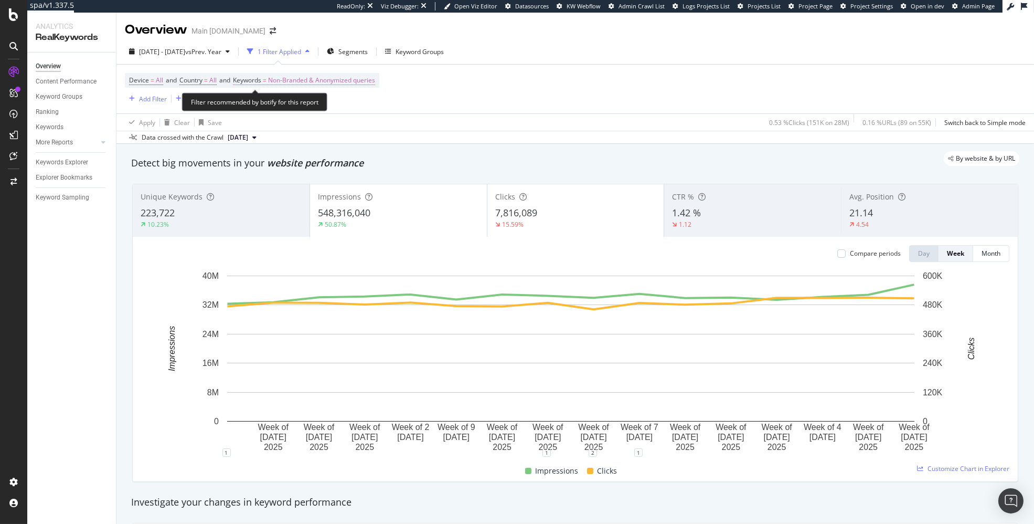
click at [332, 77] on span "Non-Branded & Anonymized queries" at bounding box center [321, 80] width 107 height 15
click at [314, 106] on span "Non-Branded & Anonymized queries" at bounding box center [304, 104] width 111 height 9
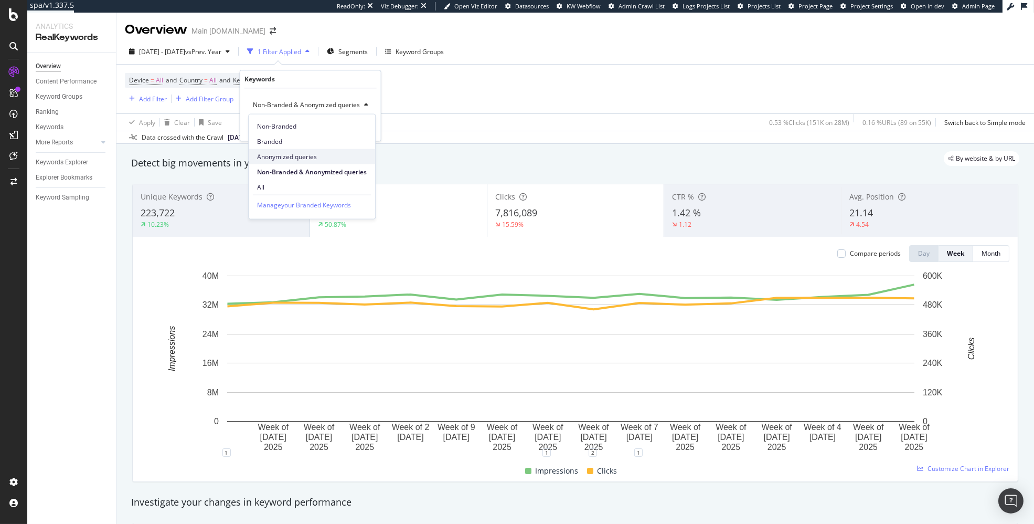
click at [293, 150] on div "Anonymized queries" at bounding box center [312, 156] width 126 height 15
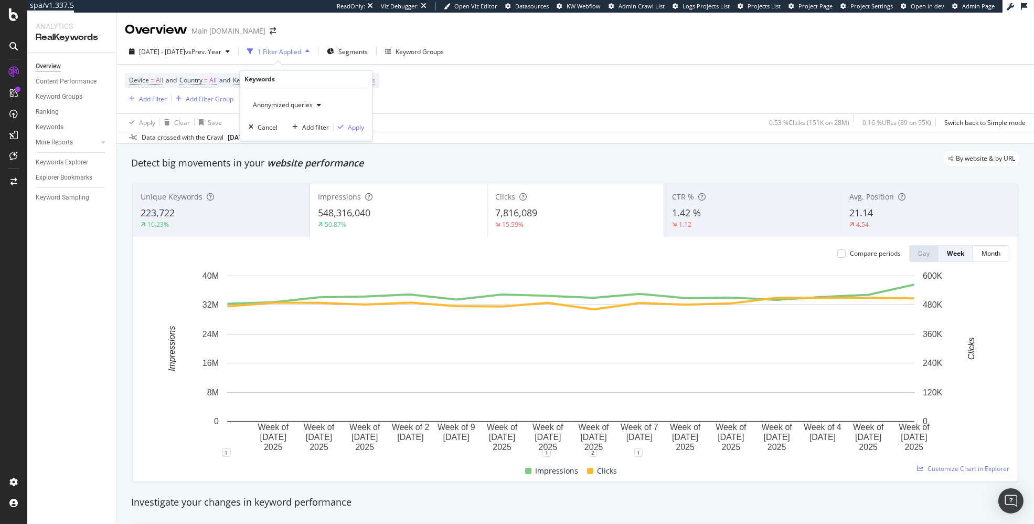
click at [350, 121] on div "Anonymized queries Cancel Add filter Apply" at bounding box center [306, 114] width 132 height 52
click at [353, 127] on div "Apply" at bounding box center [356, 127] width 16 height 9
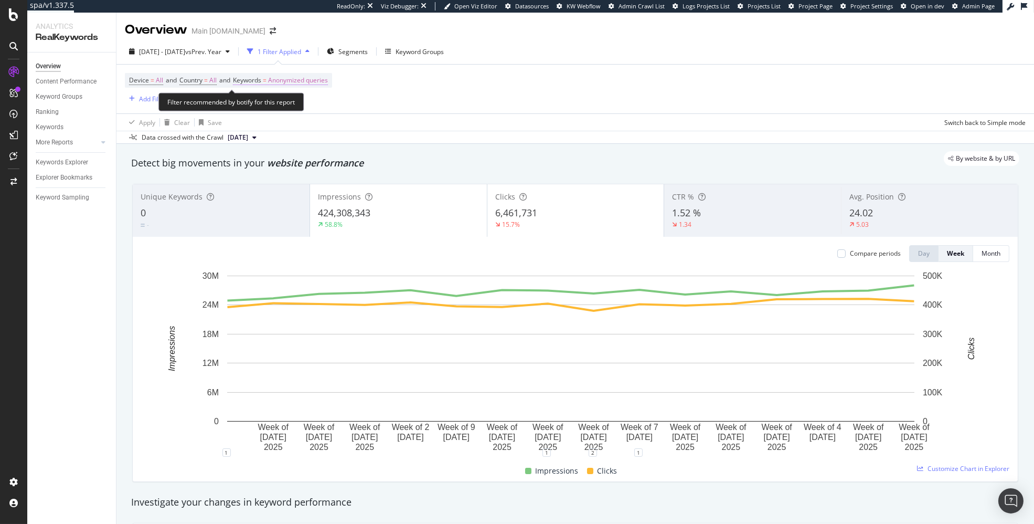
click at [298, 82] on span "Anonymized queries" at bounding box center [298, 80] width 60 height 15
click at [278, 108] on span "Anonymized queries" at bounding box center [281, 104] width 64 height 9
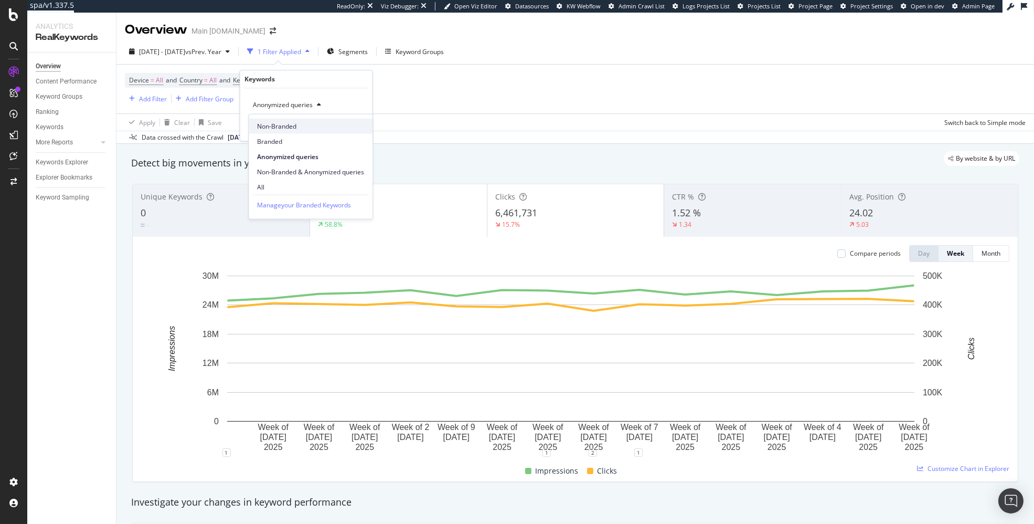
click at [290, 125] on span "Non-Branded" at bounding box center [310, 125] width 107 height 9
click at [356, 126] on div "Apply" at bounding box center [356, 127] width 16 height 9
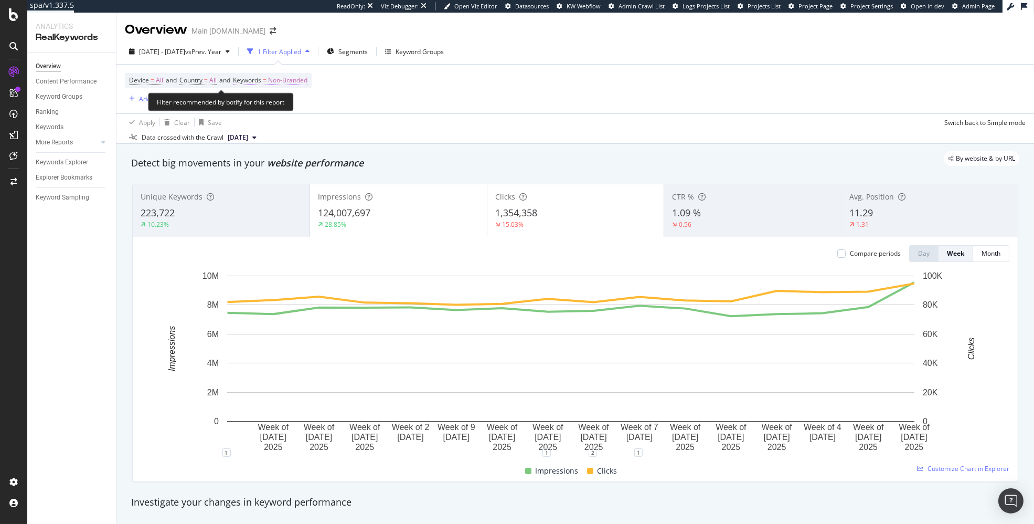
click at [283, 87] on span "Non-Branded" at bounding box center [287, 80] width 39 height 15
click at [278, 106] on span "Non-Branded" at bounding box center [271, 104] width 44 height 9
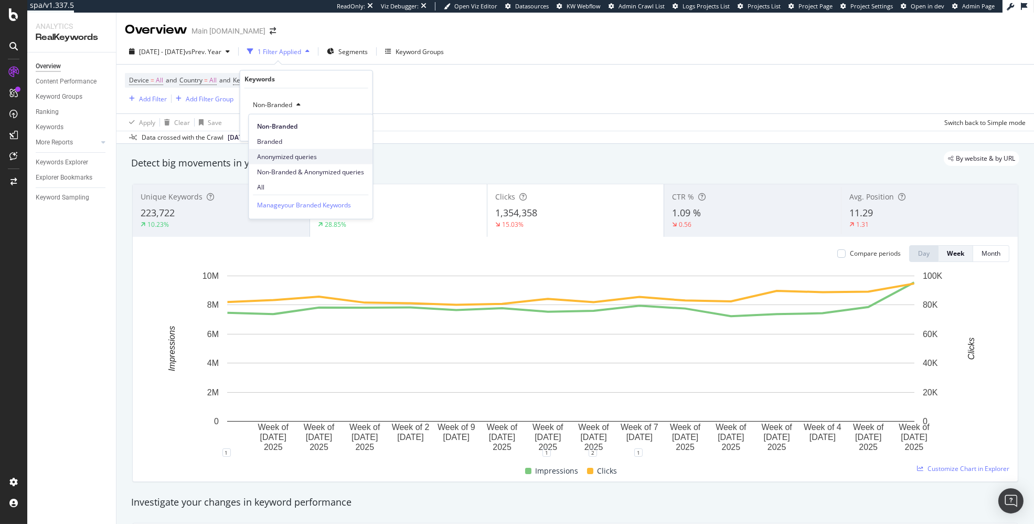
click at [332, 156] on span "Anonymized queries" at bounding box center [310, 156] width 107 height 9
click at [356, 131] on div "Apply" at bounding box center [356, 127] width 16 height 9
click at [356, 131] on div "Data crossed with the Crawl [DATE]" at bounding box center [575, 137] width 918 height 13
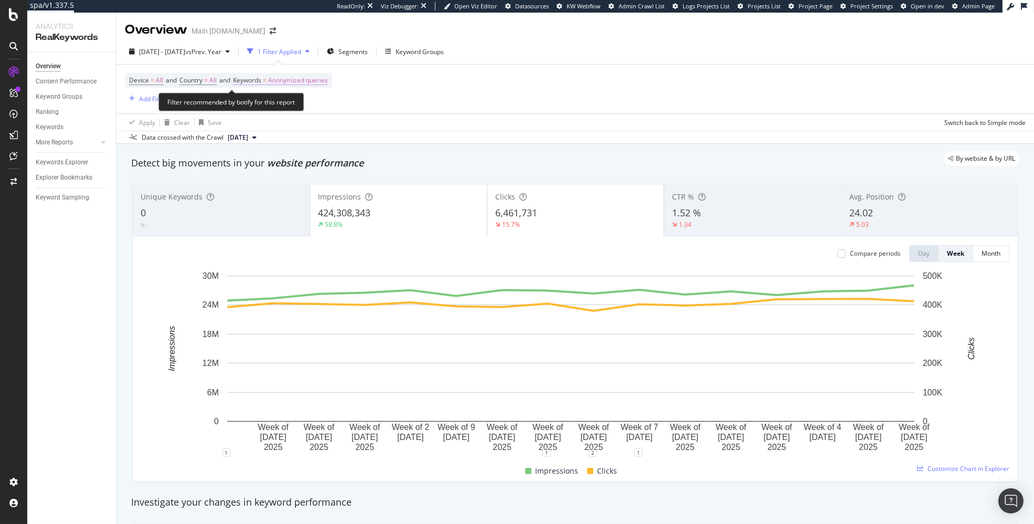
click at [294, 82] on span "Anonymized queries" at bounding box center [298, 80] width 60 height 15
click at [283, 103] on span "Anonymized queries" at bounding box center [281, 104] width 64 height 9
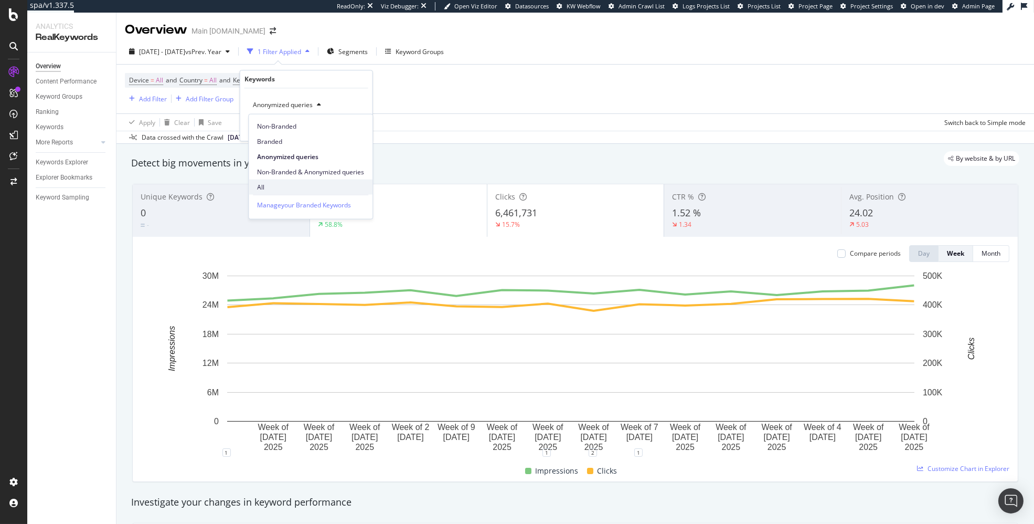
click at [294, 181] on div "All" at bounding box center [311, 186] width 124 height 15
click at [355, 129] on div "Apply" at bounding box center [356, 127] width 16 height 9
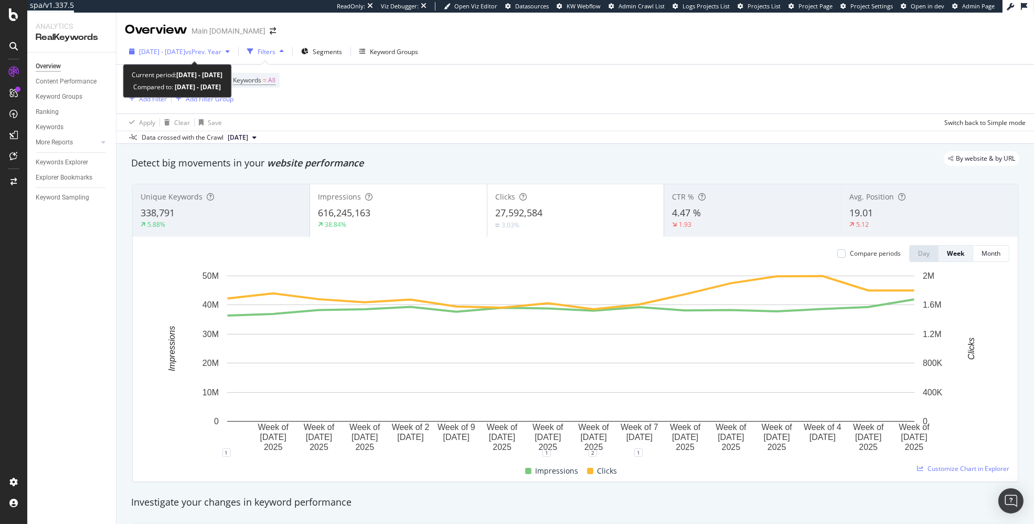
click at [158, 48] on span "[DATE] - [DATE]" at bounding box center [162, 51] width 46 height 9
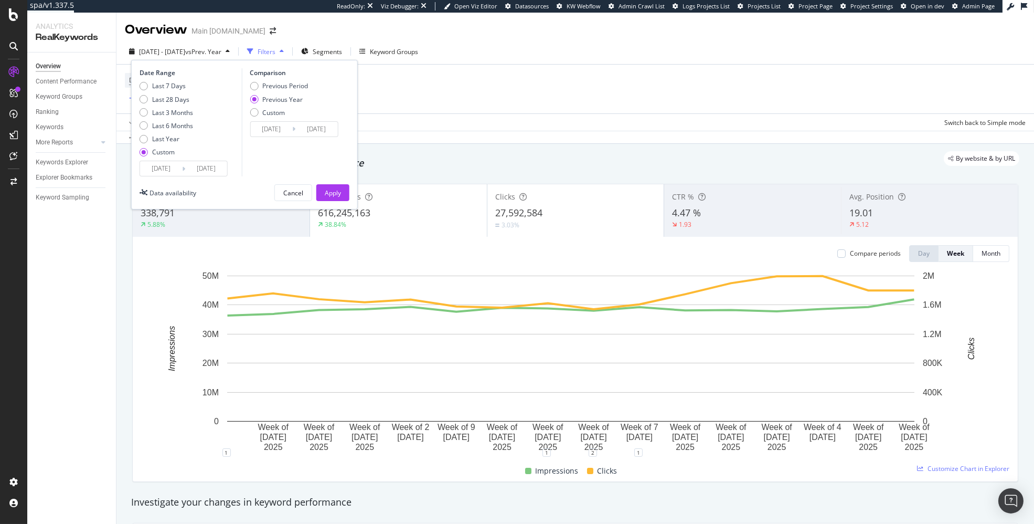
click at [162, 168] on input "[DATE]" at bounding box center [161, 168] width 42 height 15
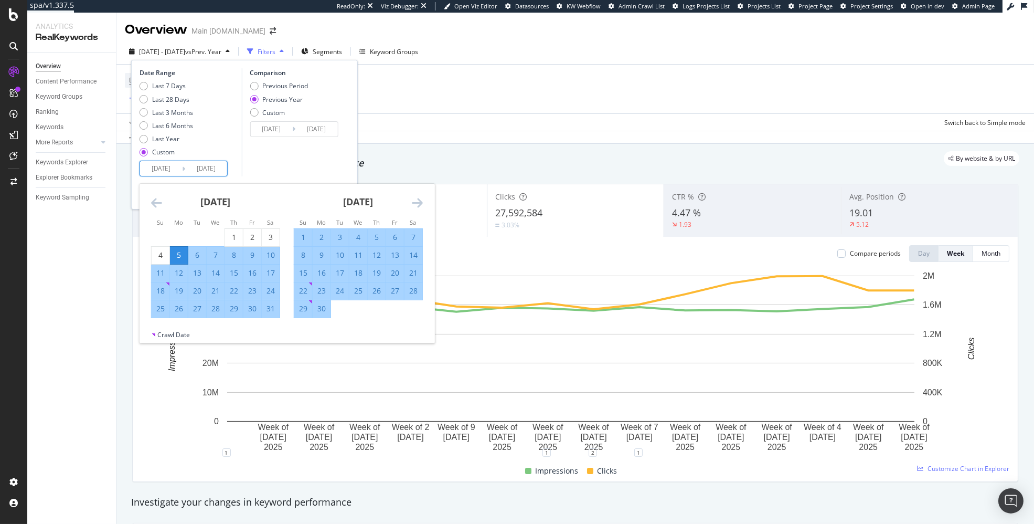
click at [216, 248] on div "7" at bounding box center [216, 255] width 18 height 17
type input "[DATE]"
click at [208, 121] on div "Last 7 Days Last 28 Days Last 3 Months Last 6 Months Last Year Custom" at bounding box center [190, 120] width 100 height 79
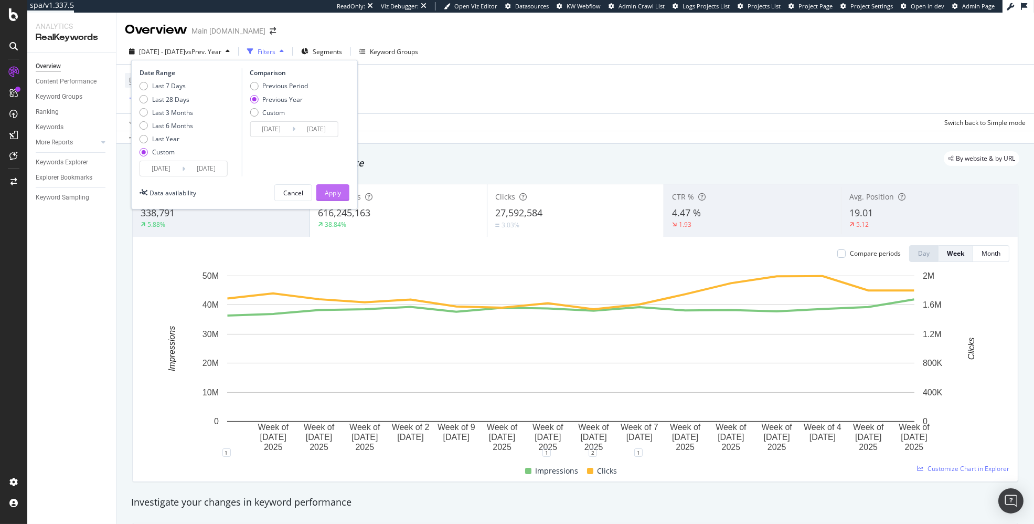
click at [331, 194] on div "Apply" at bounding box center [333, 192] width 16 height 9
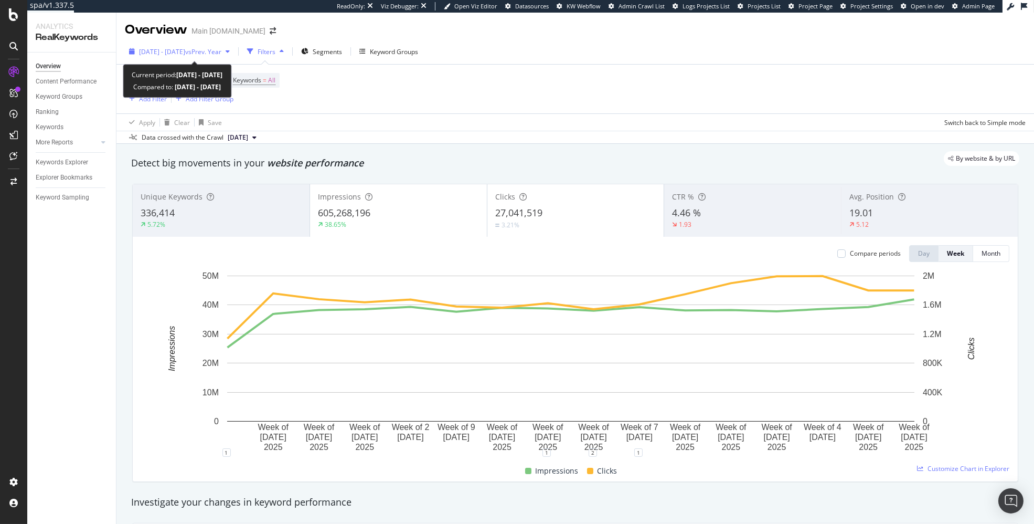
click at [173, 55] on span "[DATE] - [DATE]" at bounding box center [162, 51] width 46 height 9
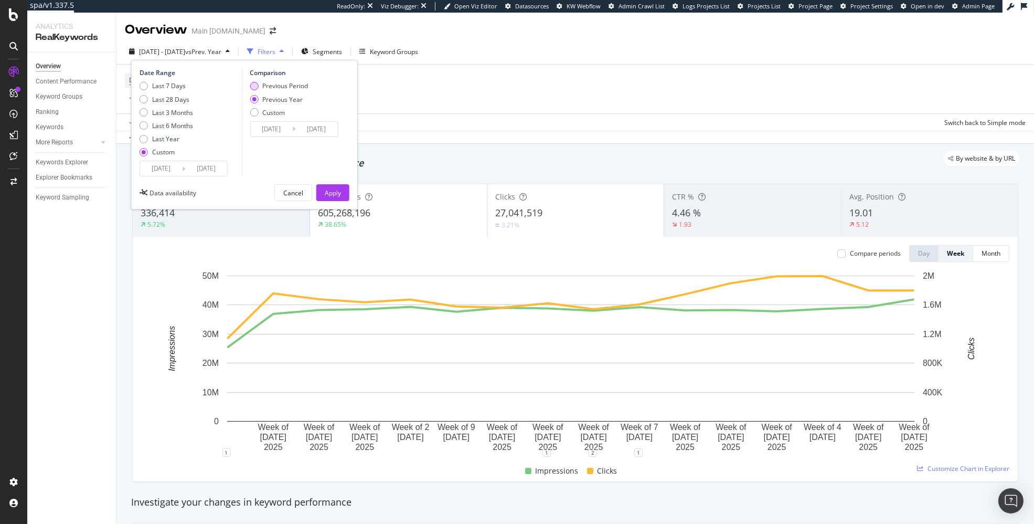
click at [293, 86] on div "Previous Period" at bounding box center [285, 85] width 46 height 9
type input "[DATE]"
click at [336, 200] on div "Apply" at bounding box center [333, 193] width 16 height 16
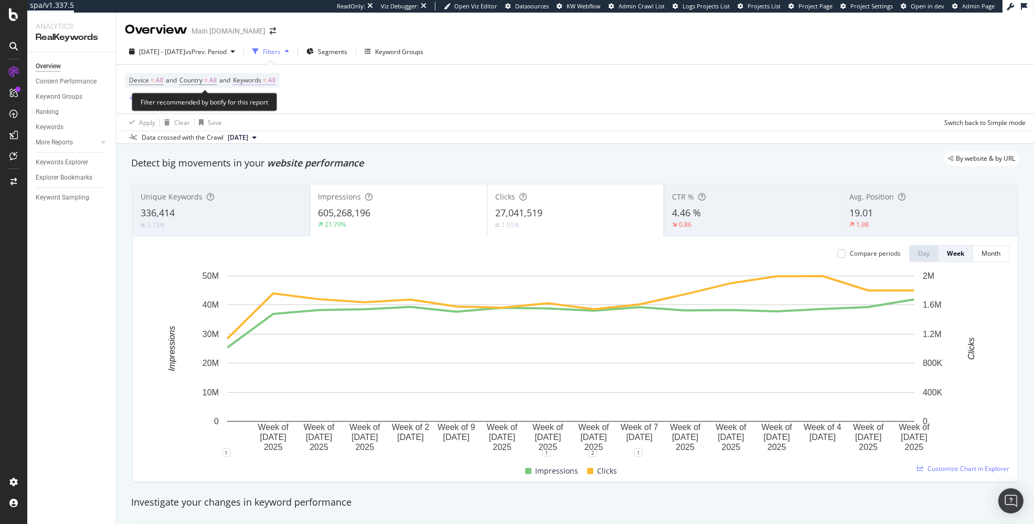
click at [267, 84] on span "=" at bounding box center [265, 80] width 4 height 9
click at [261, 105] on div "button" at bounding box center [266, 105] width 13 height 6
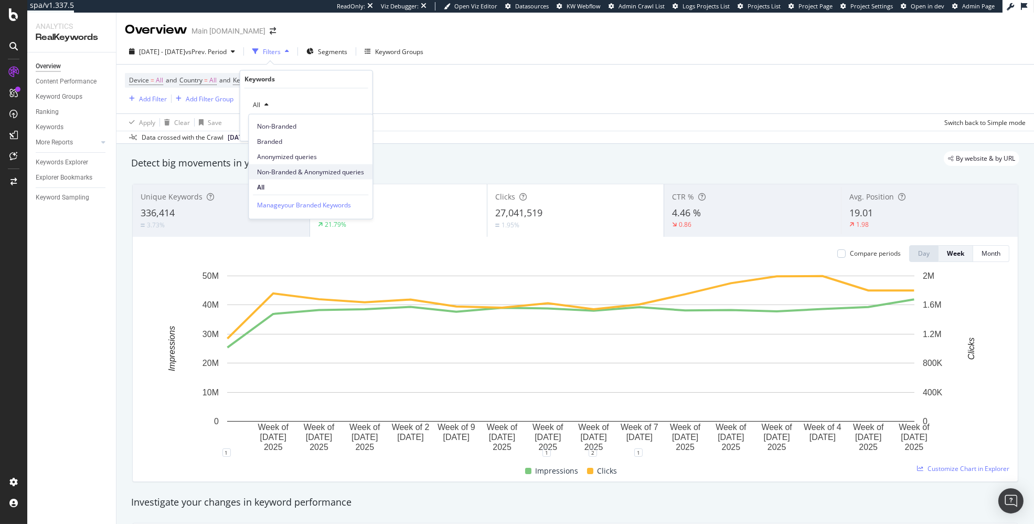
click at [271, 172] on span "Non-Branded & Anonymized queries" at bounding box center [310, 171] width 107 height 9
click at [271, 172] on div "Detect big movements in your website performance" at bounding box center [575, 163] width 899 height 24
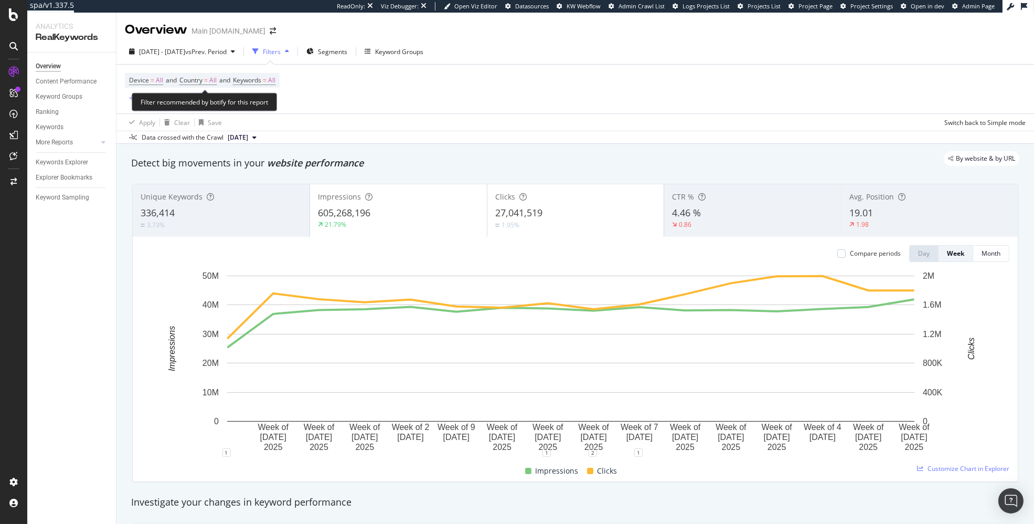
click at [262, 86] on span "Device = All and Country = All and Keywords = All" at bounding box center [202, 80] width 146 height 15
click at [267, 87] on span "Device = All and Country = All and Keywords = All" at bounding box center [202, 80] width 146 height 15
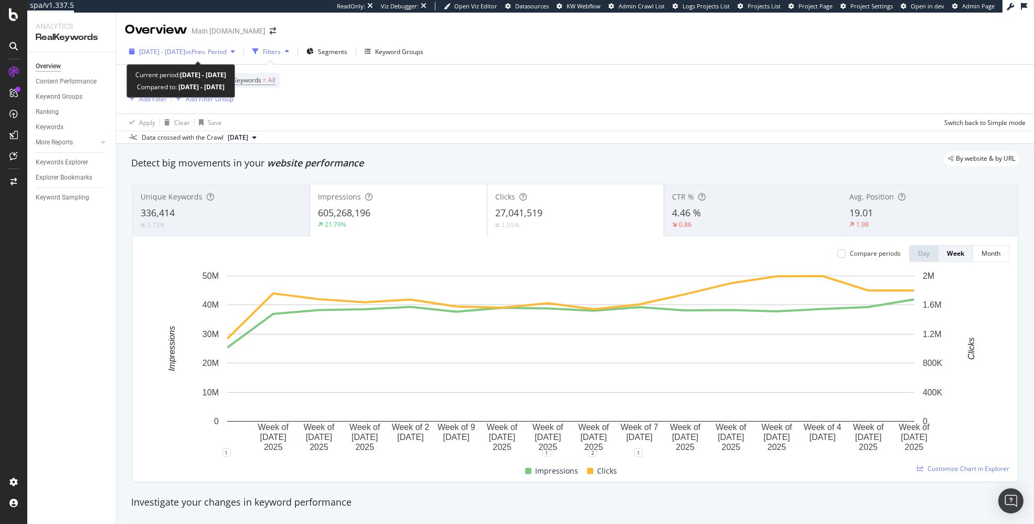
click at [170, 48] on span "[DATE] - [DATE]" at bounding box center [162, 51] width 46 height 9
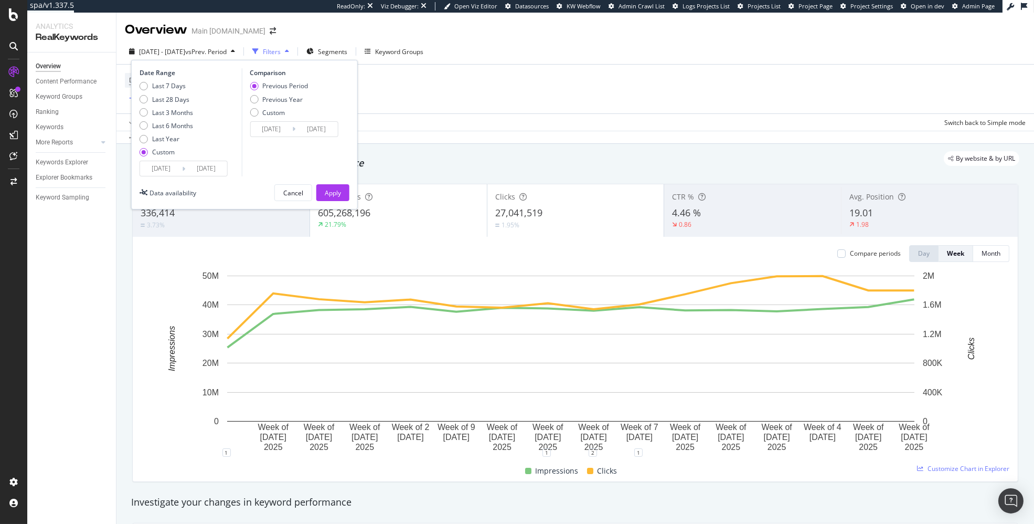
click at [162, 164] on input "[DATE]" at bounding box center [161, 168] width 42 height 15
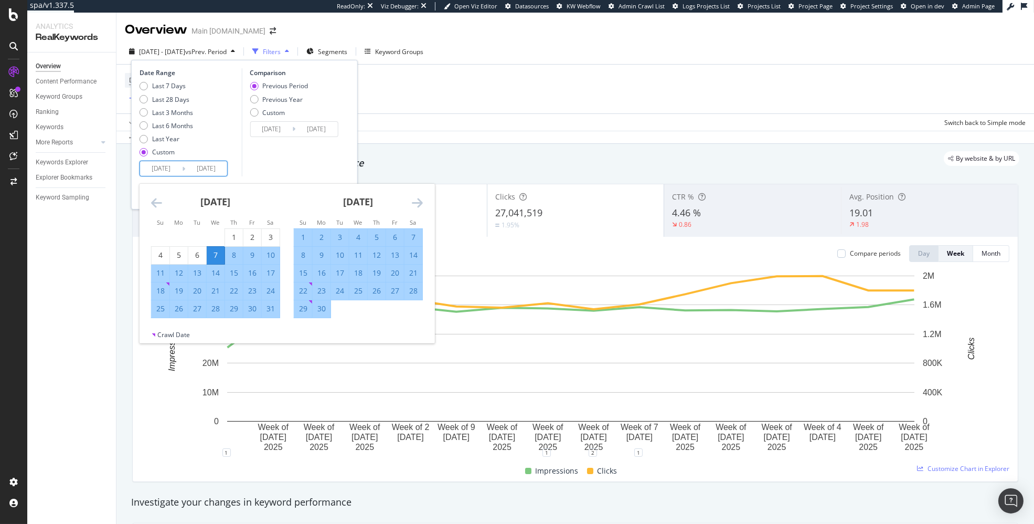
click at [155, 197] on icon "Move backward to switch to the previous month." at bounding box center [156, 202] width 11 height 13
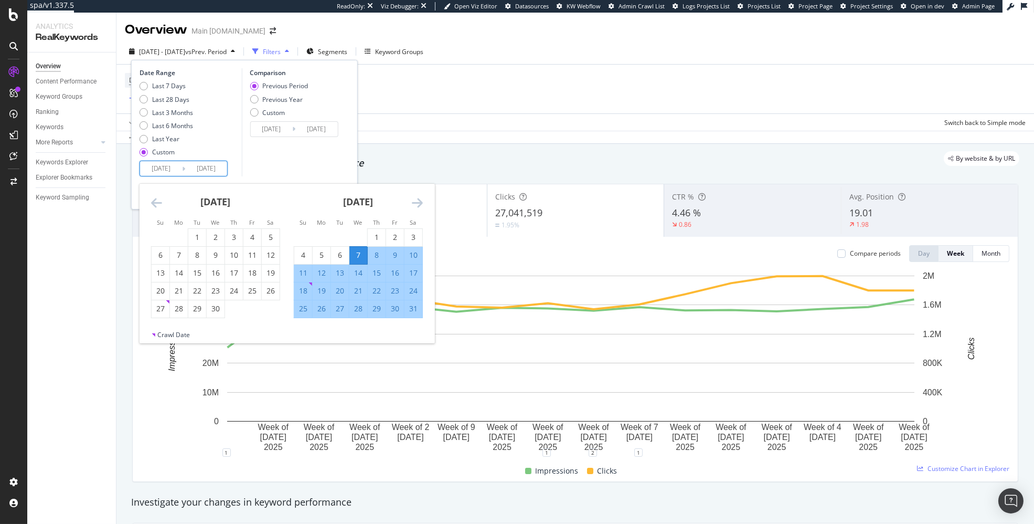
click at [155, 197] on icon "Move backward to switch to the previous month." at bounding box center [156, 202] width 11 height 13
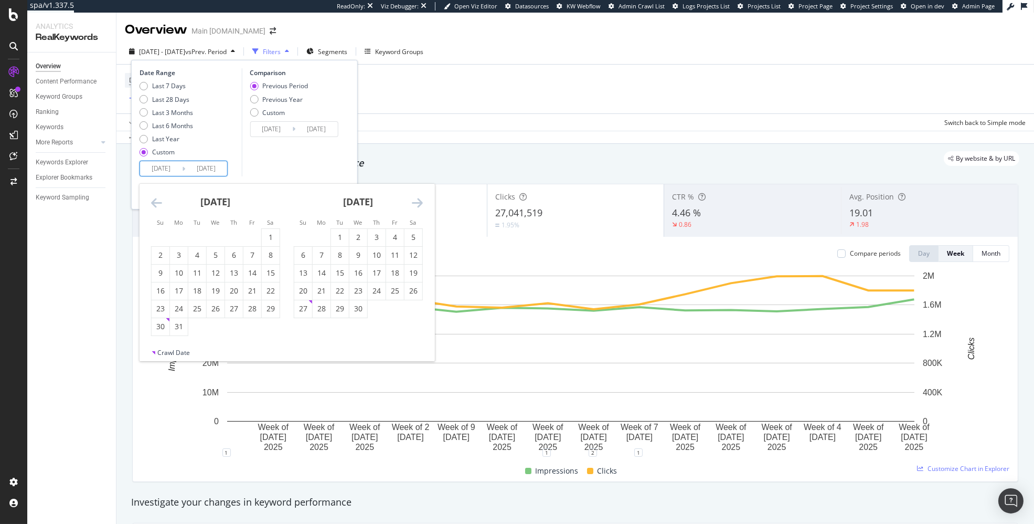
click at [155, 197] on icon "Move backward to switch to the previous month." at bounding box center [156, 202] width 11 height 13
click at [178, 314] on div "30" at bounding box center [179, 308] width 18 height 17
type input "[DATE]"
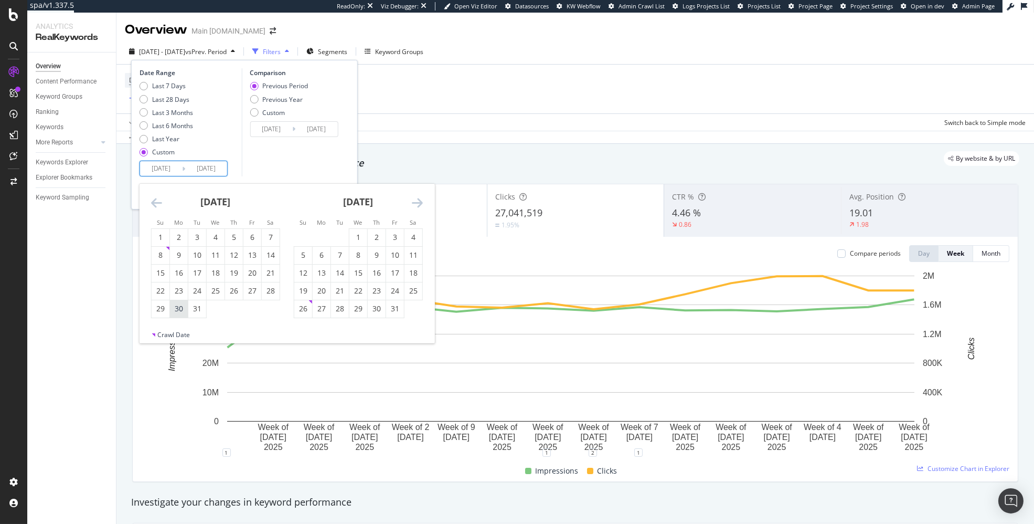
type input "[DATE]"
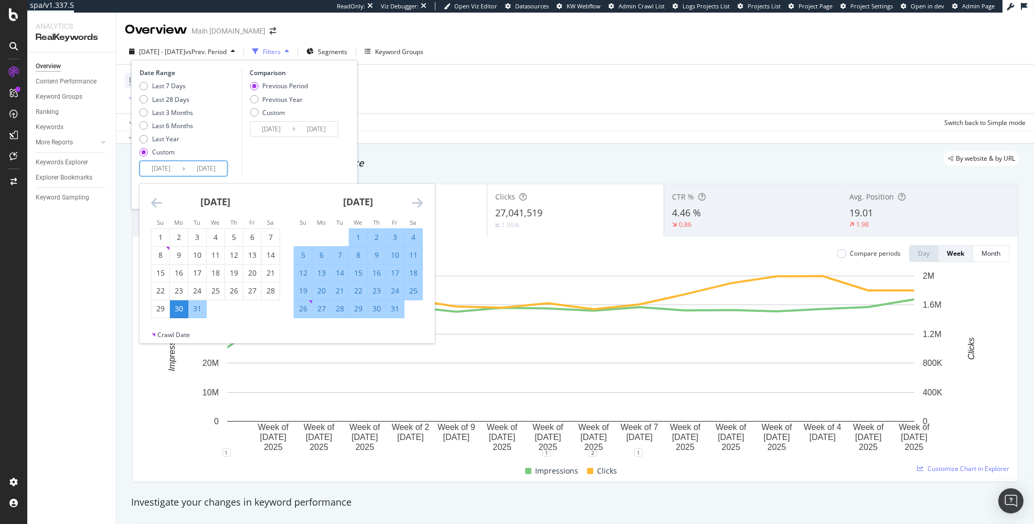
click at [283, 166] on div "Comparison Previous Period Previous Year Custom [DATE] Navigate forward to inte…" at bounding box center [291, 122] width 100 height 108
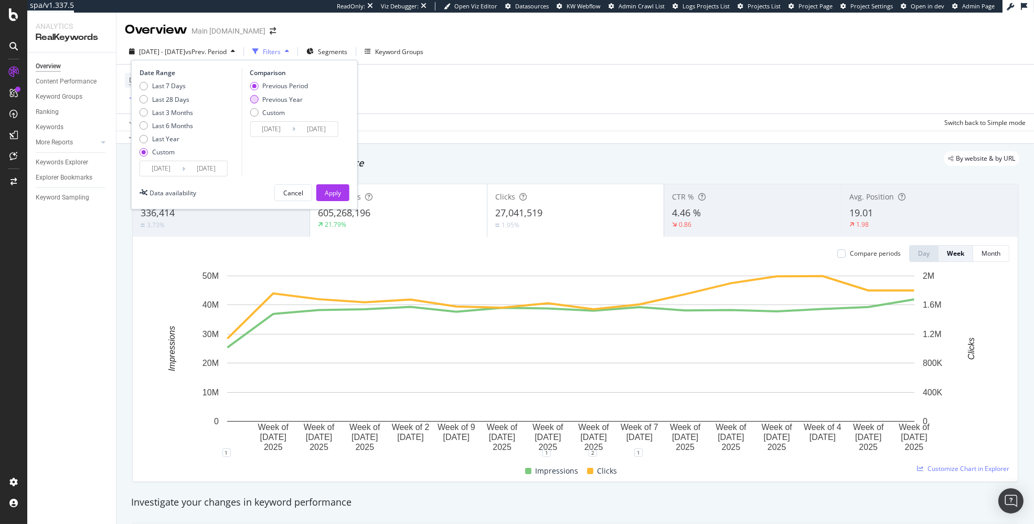
click at [272, 95] on div "Previous Year" at bounding box center [282, 99] width 40 height 9
type input "[DATE]"
click at [329, 188] on div "Apply" at bounding box center [333, 192] width 16 height 9
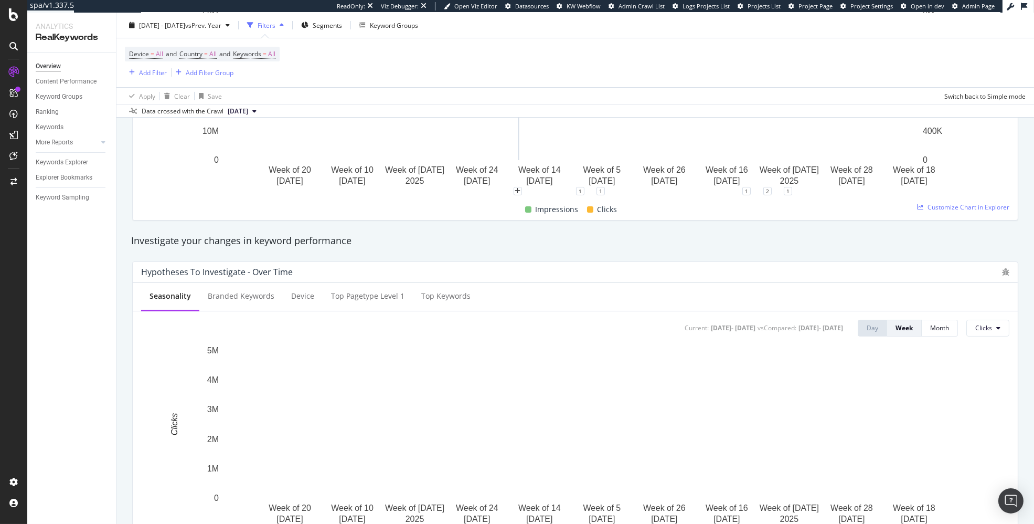
scroll to position [302, 0]
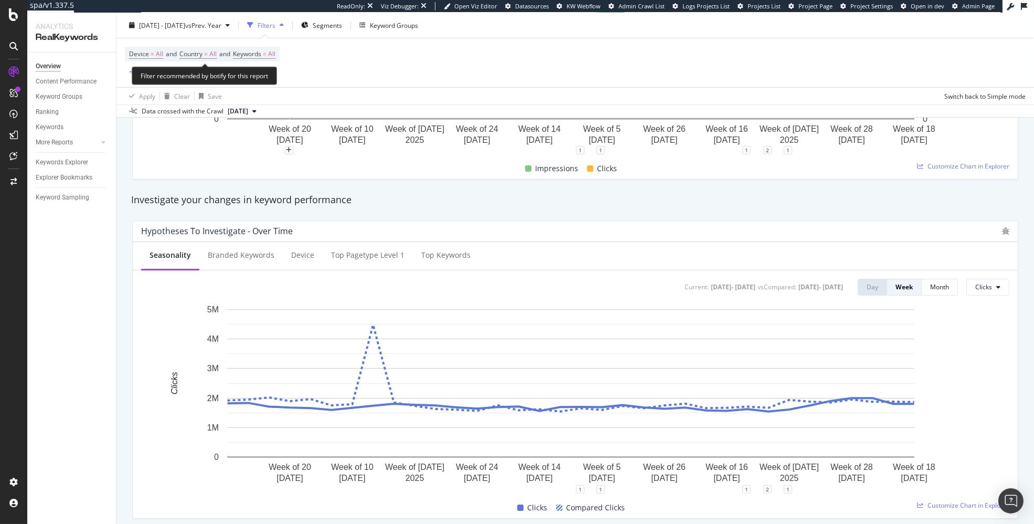
click at [267, 60] on span "Device = All and Country = All and Keywords = All" at bounding box center [202, 54] width 146 height 15
click at [268, 57] on span "Keywords = All" at bounding box center [254, 53] width 42 height 9
click at [271, 80] on div "button" at bounding box center [266, 79] width 13 height 6
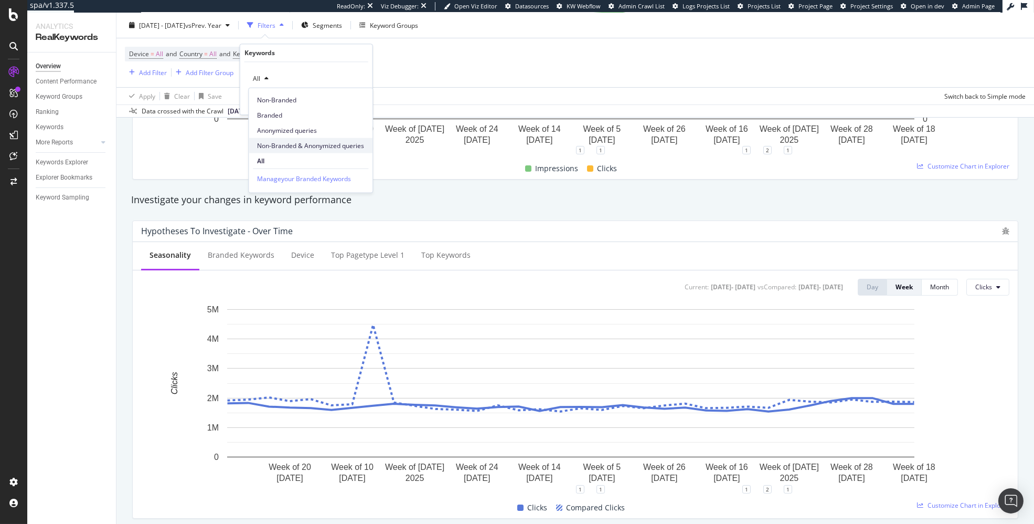
click at [285, 146] on span "Non-Branded & Anonymized queries" at bounding box center [310, 145] width 107 height 9
click at [357, 99] on div "Apply" at bounding box center [364, 101] width 16 height 9
